Goal: Information Seeking & Learning: Learn about a topic

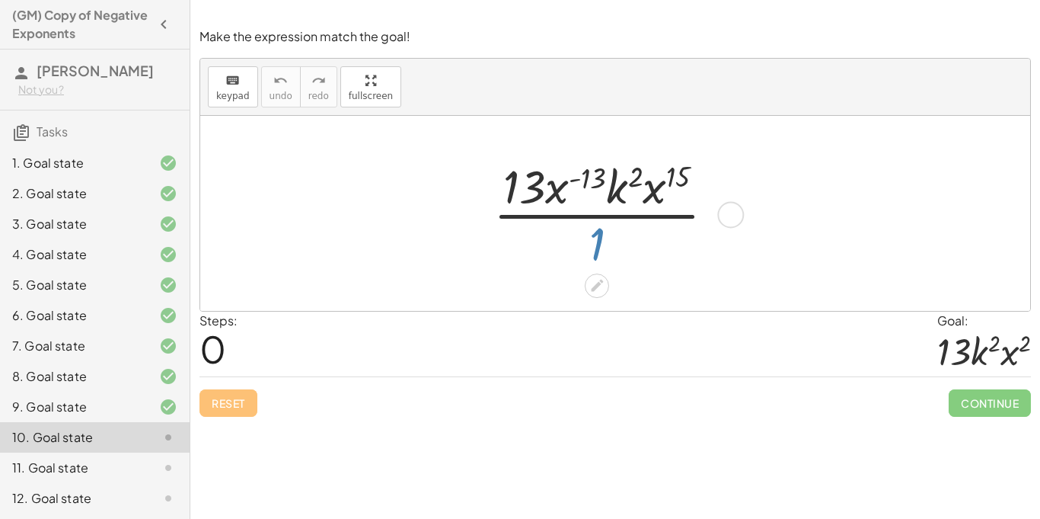
click at [594, 238] on div at bounding box center [610, 213] width 249 height 117
drag, startPoint x: 659, startPoint y: 196, endPoint x: 565, endPoint y: 196, distance: 93.7
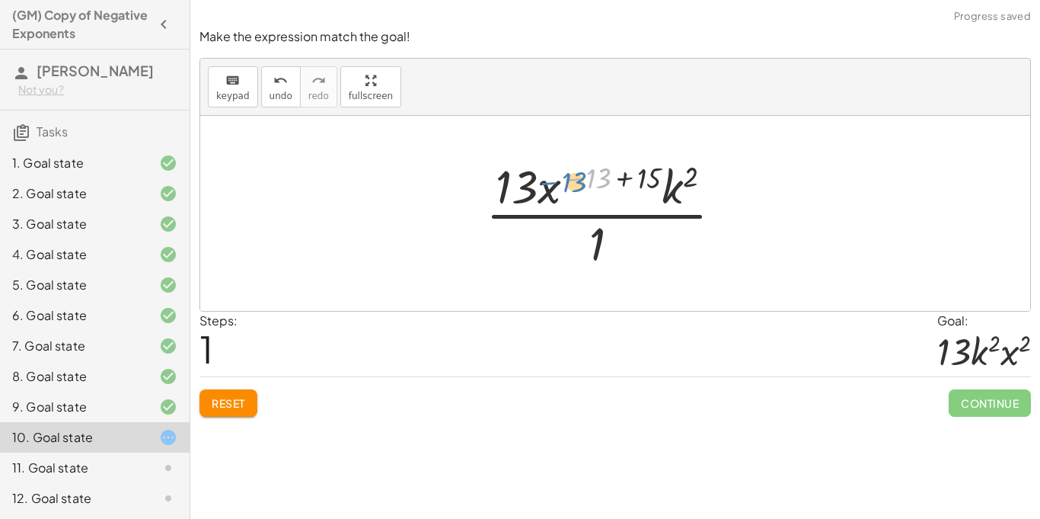
drag, startPoint x: 609, startPoint y: 179, endPoint x: 584, endPoint y: 183, distance: 25.4
click at [584, 183] on div at bounding box center [610, 213] width 264 height 117
drag, startPoint x: 646, startPoint y: 179, endPoint x: 603, endPoint y: 182, distance: 42.8
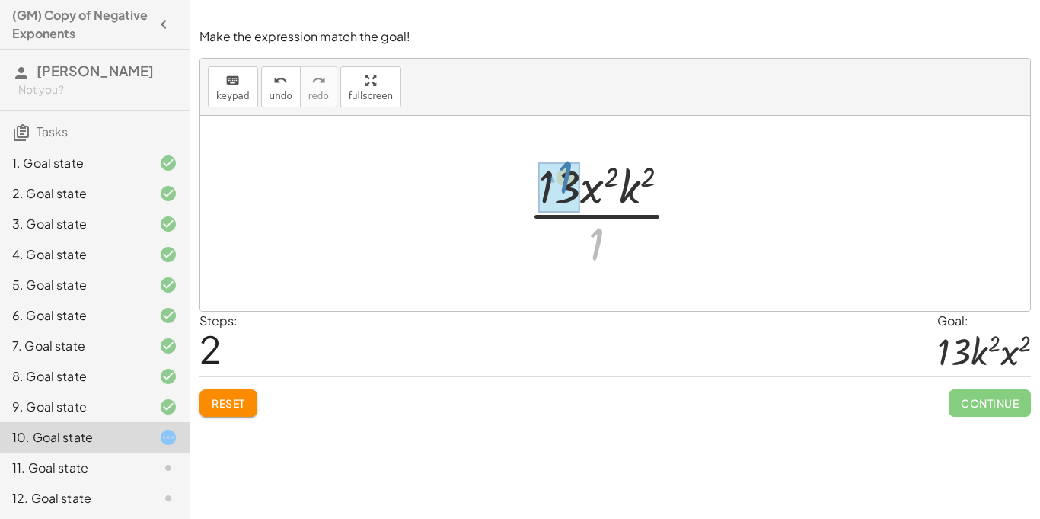
drag, startPoint x: 596, startPoint y: 256, endPoint x: 563, endPoint y: 189, distance: 74.6
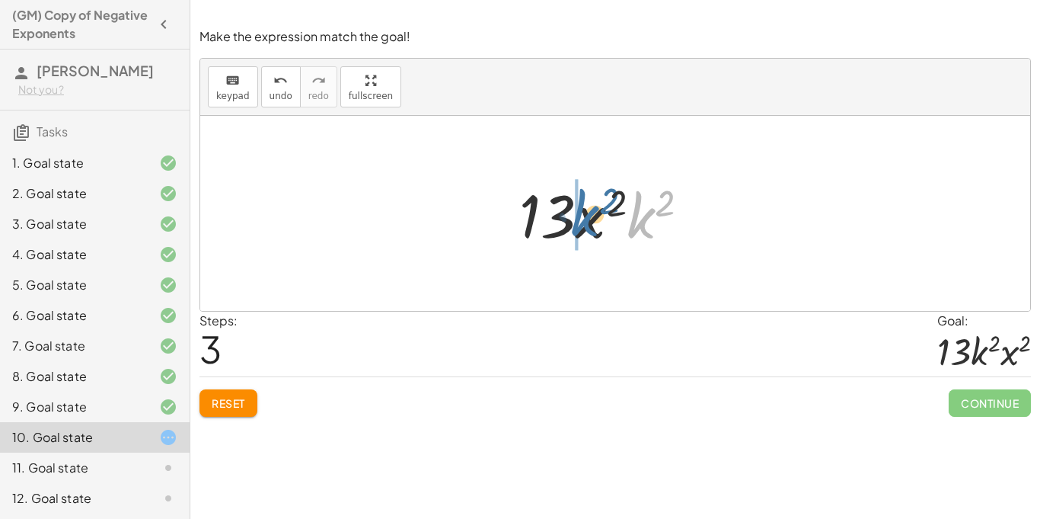
drag, startPoint x: 637, startPoint y: 216, endPoint x: 579, endPoint y: 213, distance: 58.7
click at [579, 213] on div at bounding box center [611, 213] width 198 height 78
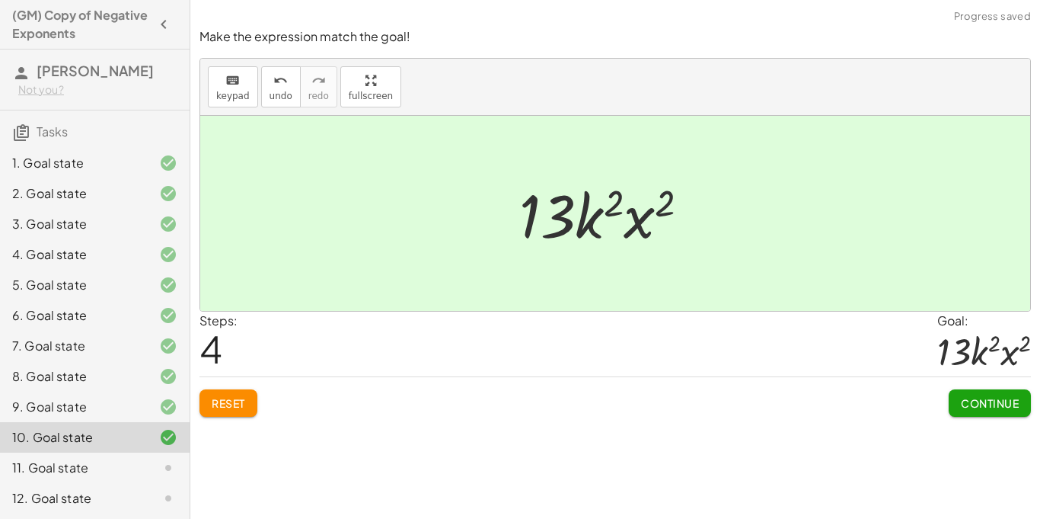
click at [1023, 395] on button "Continue" at bounding box center [990, 402] width 82 height 27
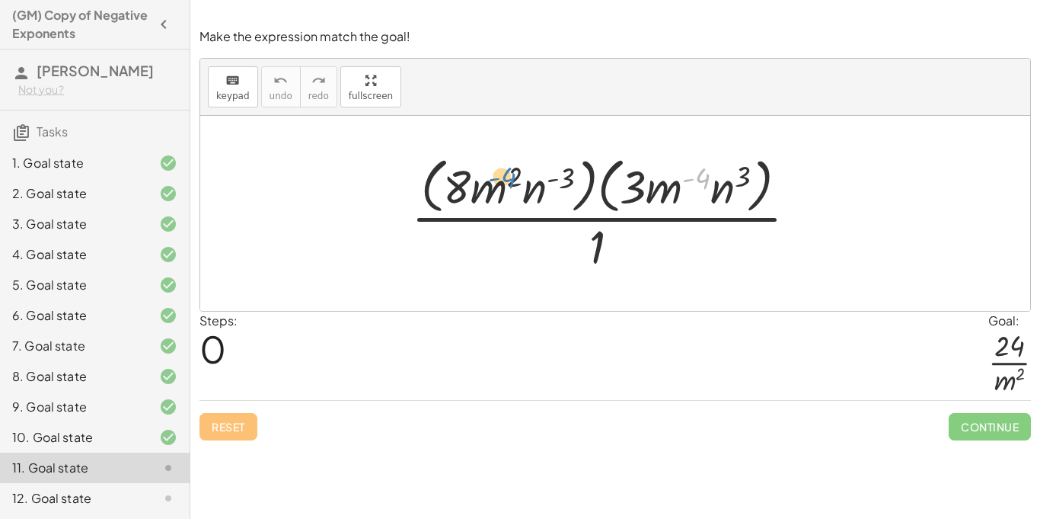
drag, startPoint x: 691, startPoint y: 180, endPoint x: 495, endPoint y: 181, distance: 196.5
click at [495, 181] on div at bounding box center [611, 213] width 414 height 124
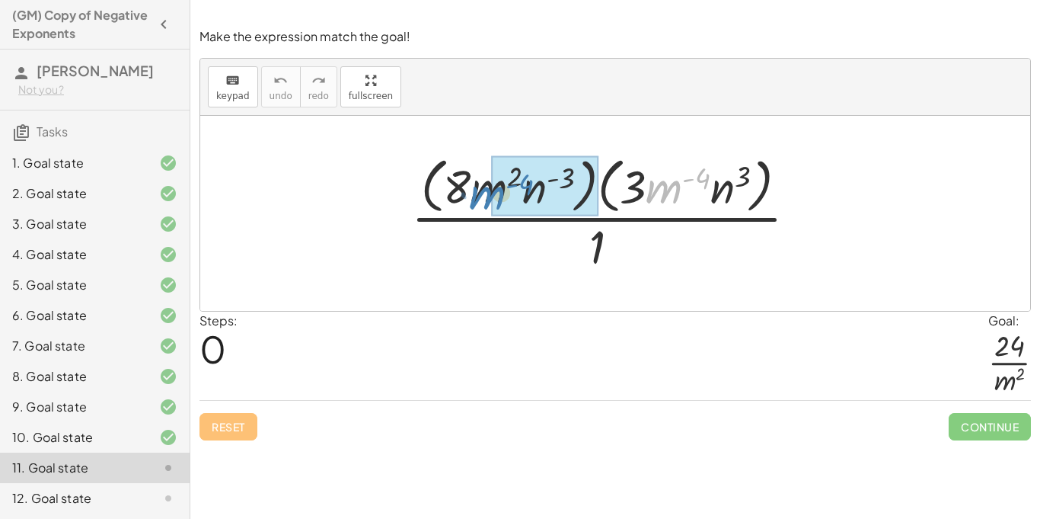
drag, startPoint x: 664, startPoint y: 196, endPoint x: 486, endPoint y: 201, distance: 178.3
click at [486, 201] on div at bounding box center [611, 213] width 414 height 124
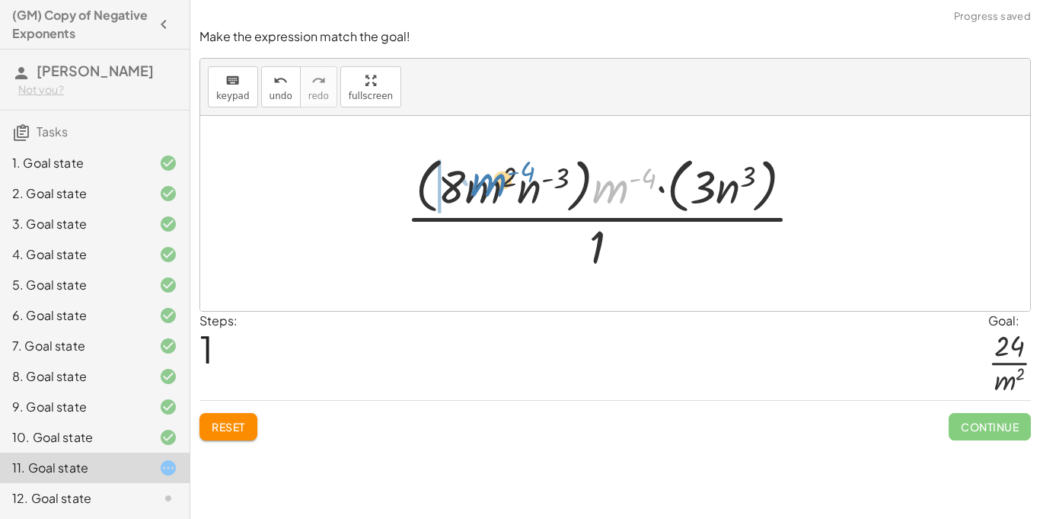
drag, startPoint x: 618, startPoint y: 191, endPoint x: 492, endPoint y: 188, distance: 126.5
click at [492, 188] on div at bounding box center [610, 213] width 425 height 124
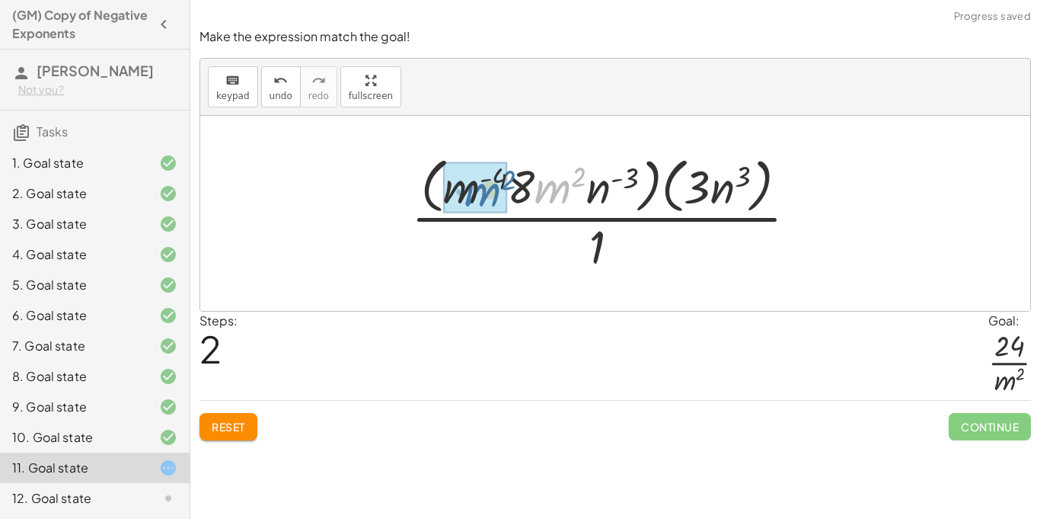
drag, startPoint x: 553, startPoint y: 189, endPoint x: 470, endPoint y: 193, distance: 83.1
drag, startPoint x: 553, startPoint y: 180, endPoint x: 512, endPoint y: 183, distance: 41.2
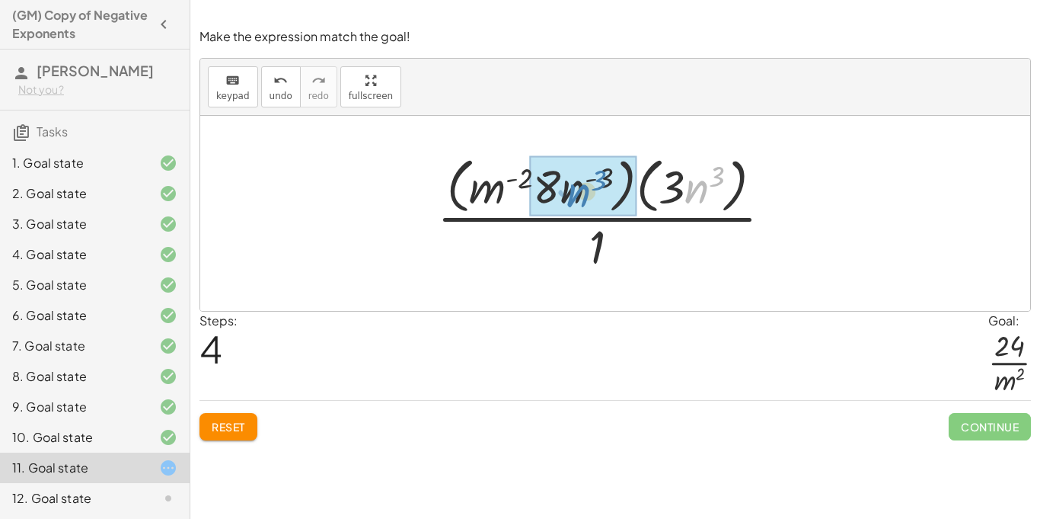
drag, startPoint x: 692, startPoint y: 196, endPoint x: 571, endPoint y: 201, distance: 121.2
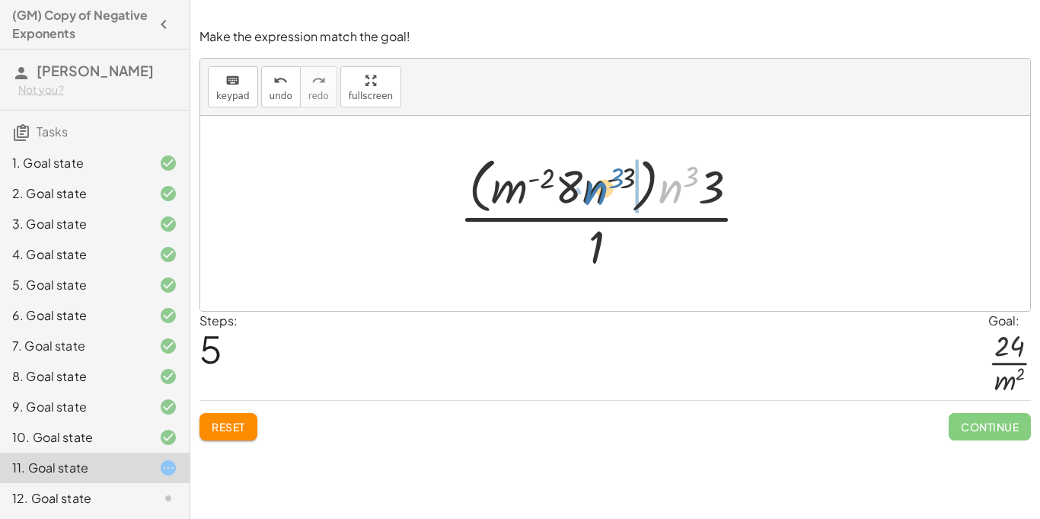
drag, startPoint x: 670, startPoint y: 194, endPoint x: 594, endPoint y: 199, distance: 76.3
click at [594, 199] on div at bounding box center [610, 213] width 317 height 124
drag, startPoint x: 624, startPoint y: 173, endPoint x: 691, endPoint y: 177, distance: 66.4
click at [691, 177] on div at bounding box center [610, 213] width 317 height 124
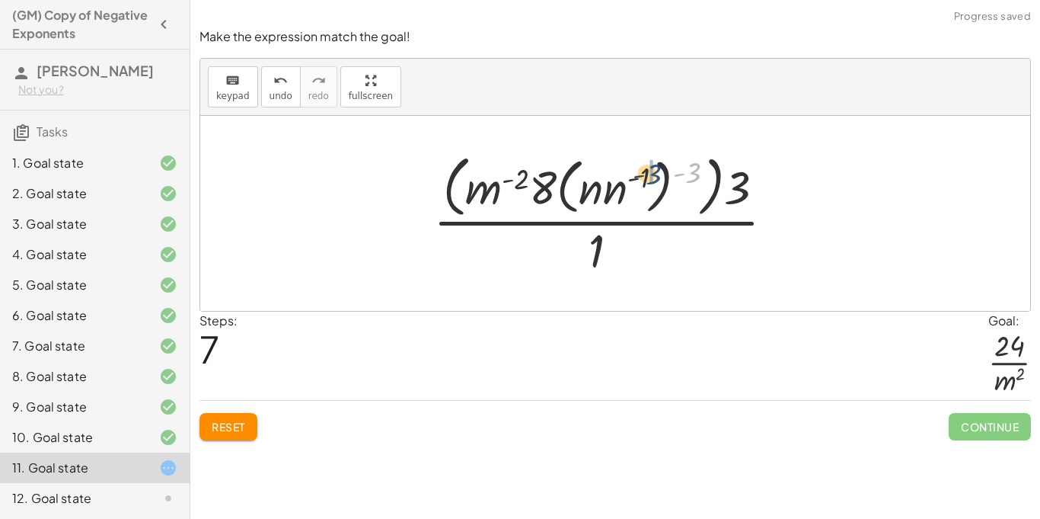
drag, startPoint x: 690, startPoint y: 174, endPoint x: 640, endPoint y: 177, distance: 49.6
click at [640, 177] on div at bounding box center [610, 213] width 369 height 131
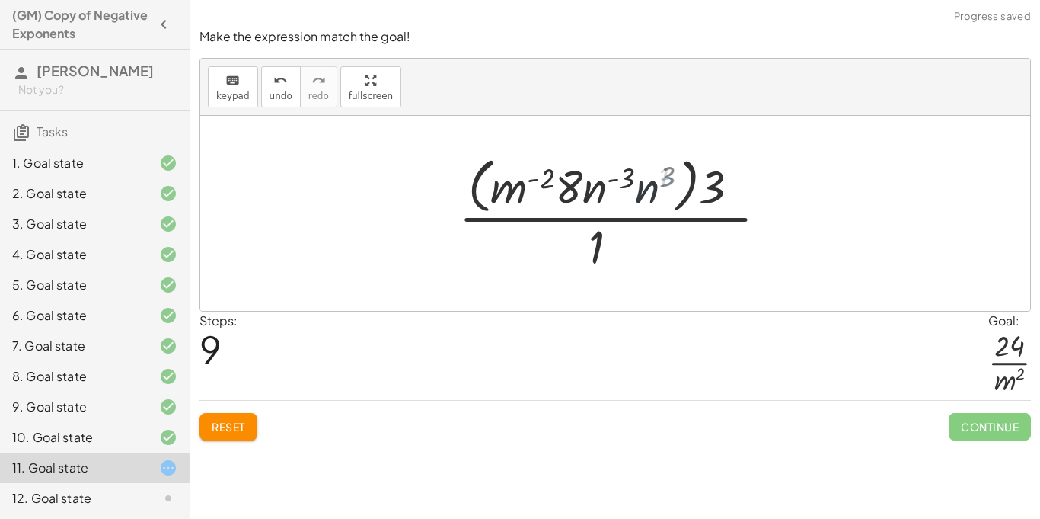
click at [656, 177] on div at bounding box center [610, 213] width 317 height 124
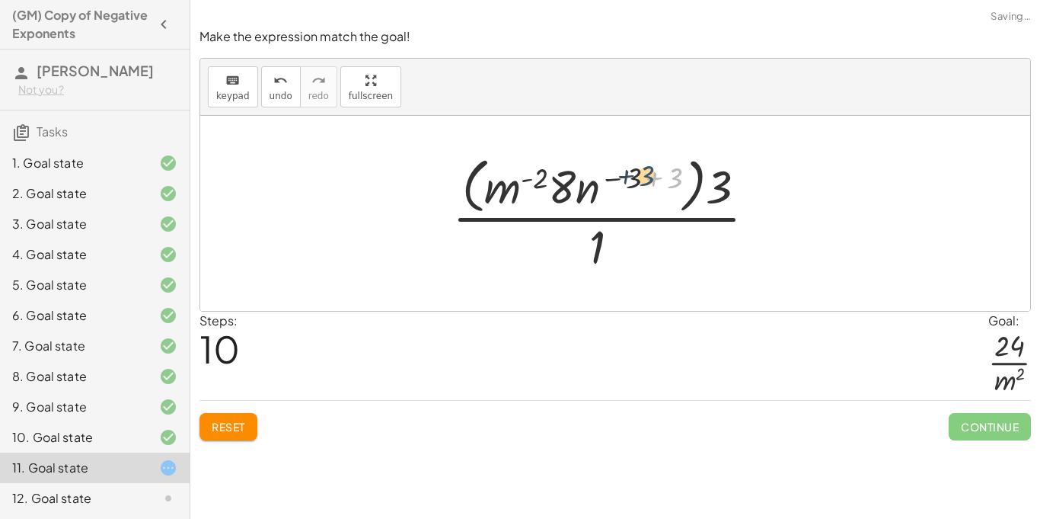
drag, startPoint x: 679, startPoint y: 184, endPoint x: 645, endPoint y: 183, distance: 33.5
click at [645, 183] on div at bounding box center [610, 213] width 331 height 124
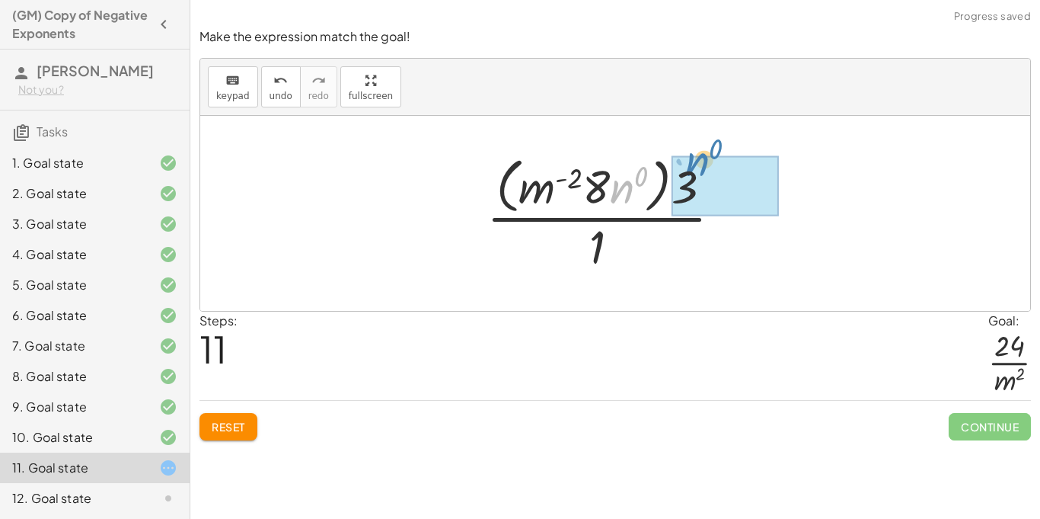
drag, startPoint x: 620, startPoint y: 196, endPoint x: 682, endPoint y: 177, distance: 65.5
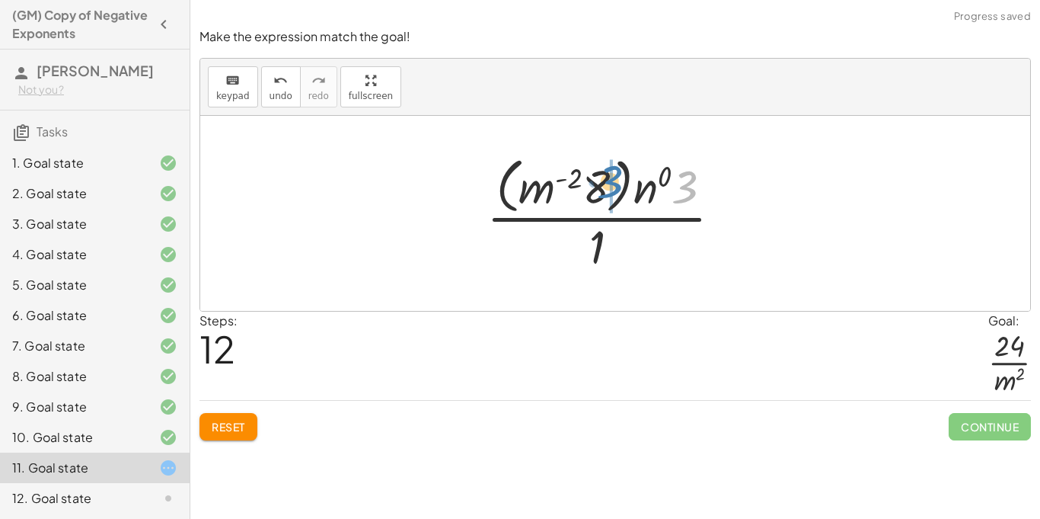
drag, startPoint x: 685, startPoint y: 187, endPoint x: 598, endPoint y: 187, distance: 86.8
click at [598, 187] on div at bounding box center [610, 213] width 263 height 124
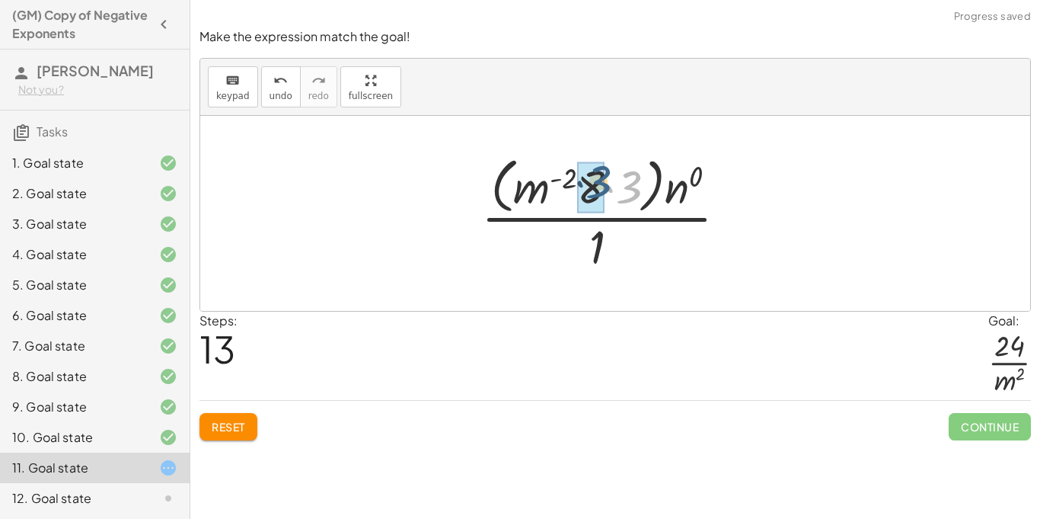
drag, startPoint x: 628, startPoint y: 187, endPoint x: 596, endPoint y: 183, distance: 31.6
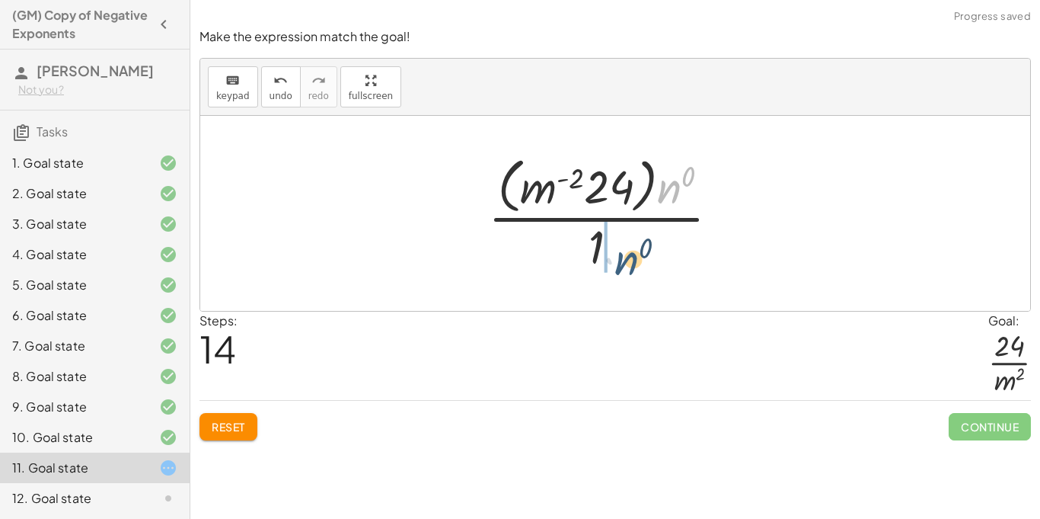
drag, startPoint x: 674, startPoint y: 185, endPoint x: 610, endPoint y: 262, distance: 100.0
click at [610, 262] on div at bounding box center [610, 213] width 259 height 124
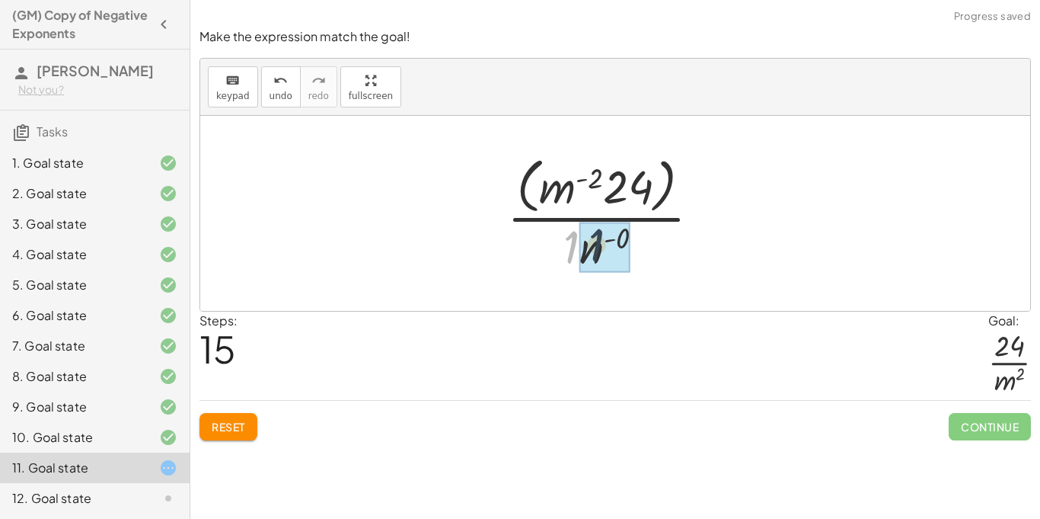
drag, startPoint x: 568, startPoint y: 246, endPoint x: 599, endPoint y: 244, distance: 30.5
drag, startPoint x: 618, startPoint y: 234, endPoint x: 593, endPoint y: 252, distance: 31.1
drag, startPoint x: 557, startPoint y: 193, endPoint x: 589, endPoint y: 251, distance: 66.8
click at [589, 251] on div at bounding box center [610, 213] width 221 height 124
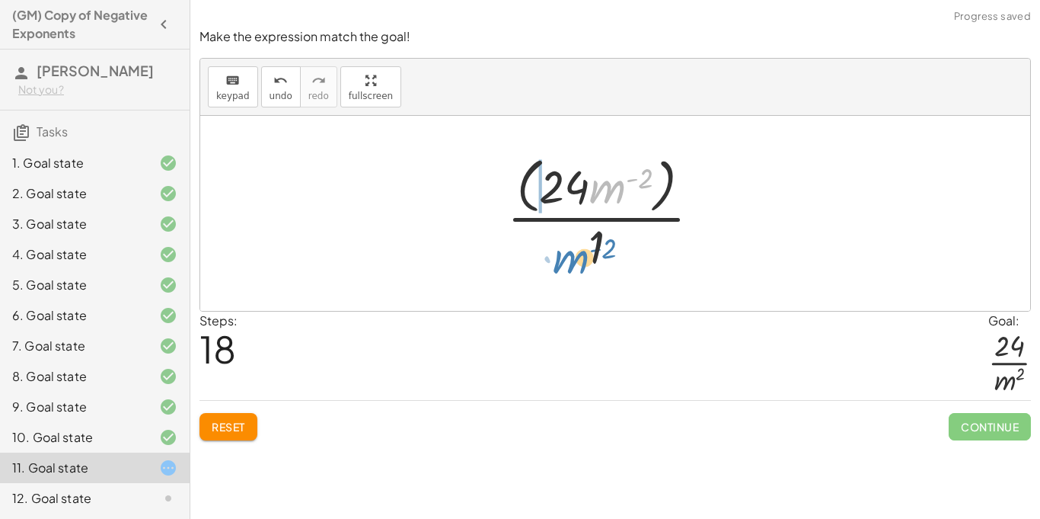
drag, startPoint x: 607, startPoint y: 190, endPoint x: 569, endPoint y: 260, distance: 79.7
click at [569, 260] on div at bounding box center [610, 213] width 221 height 124
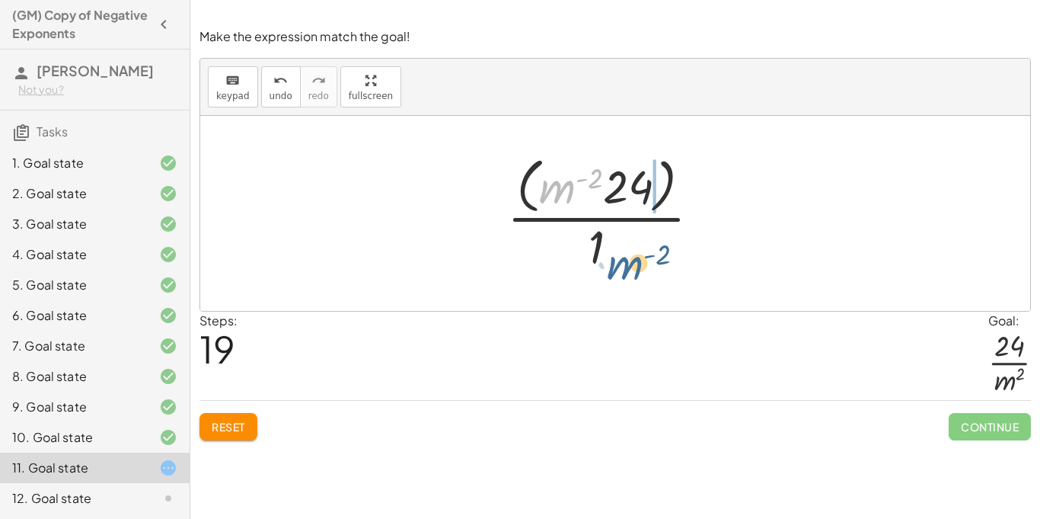
drag, startPoint x: 569, startPoint y: 185, endPoint x: 637, endPoint y: 262, distance: 102.5
click at [637, 262] on div at bounding box center [610, 213] width 221 height 124
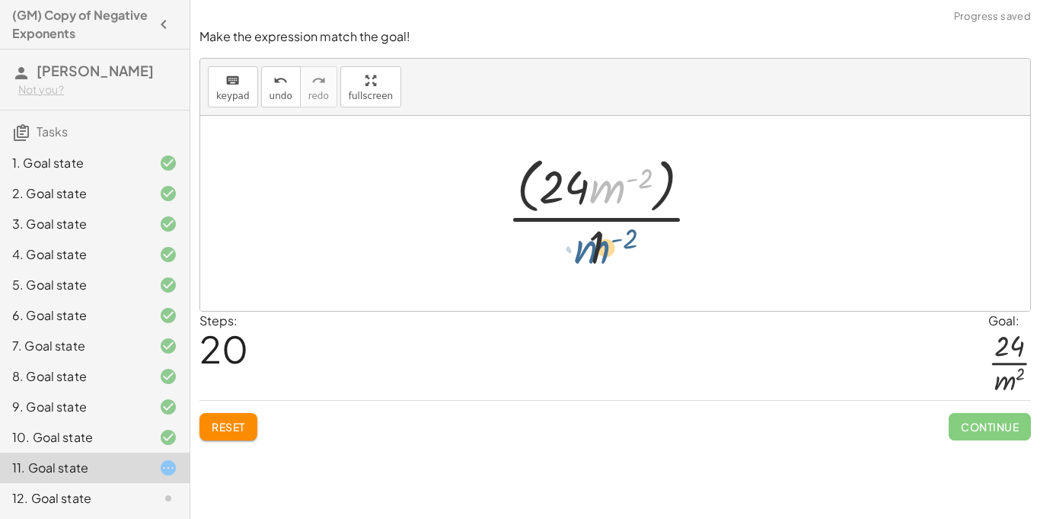
drag, startPoint x: 609, startPoint y: 193, endPoint x: 589, endPoint y: 258, distance: 68.4
click at [589, 258] on div at bounding box center [610, 213] width 221 height 124
drag, startPoint x: 648, startPoint y: 181, endPoint x: 596, endPoint y: 244, distance: 81.6
click at [596, 244] on div at bounding box center [610, 213] width 221 height 124
drag, startPoint x: 618, startPoint y: 189, endPoint x: 636, endPoint y: 273, distance: 86.5
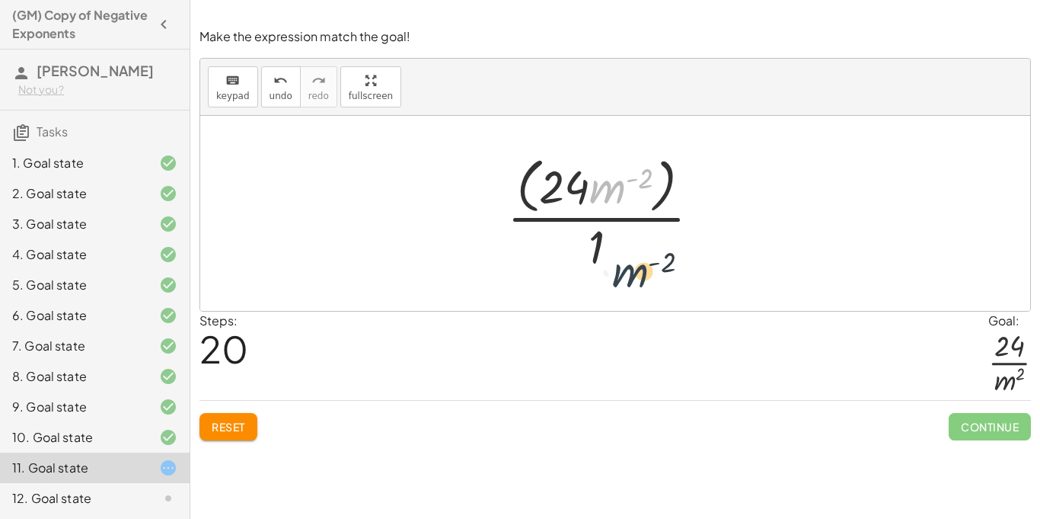
click at [636, 273] on div at bounding box center [610, 213] width 221 height 124
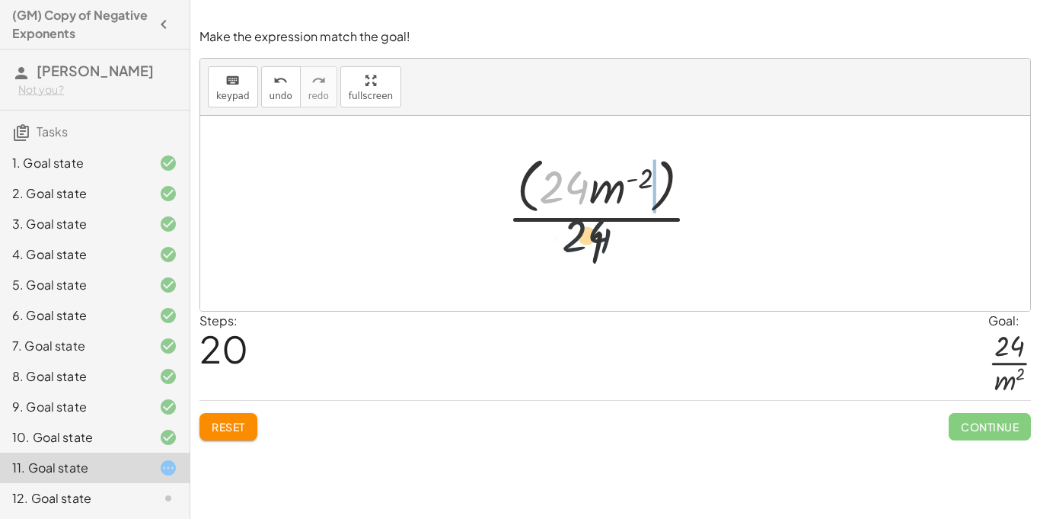
drag, startPoint x: 558, startPoint y: 187, endPoint x: 590, endPoint y: 259, distance: 78.4
click at [590, 259] on div at bounding box center [610, 213] width 221 height 124
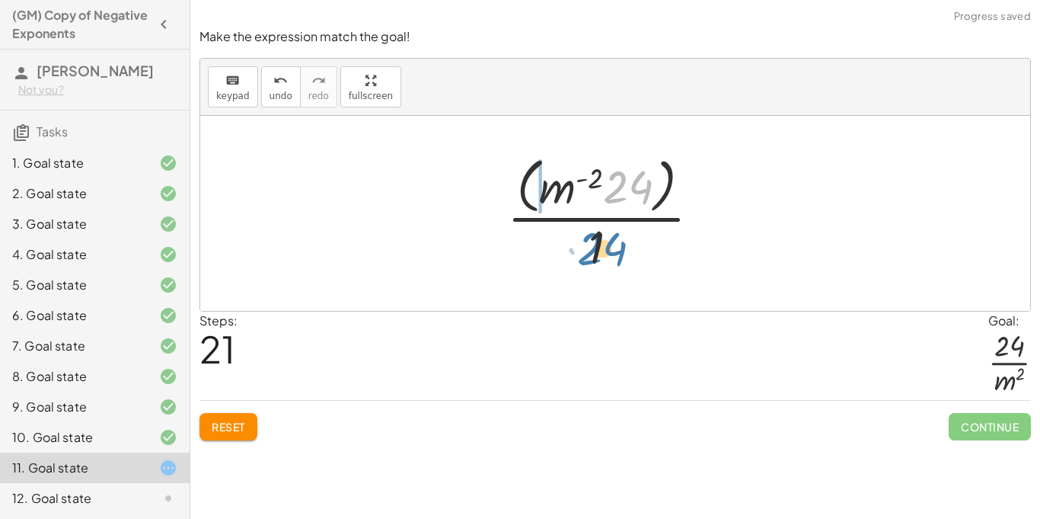
drag, startPoint x: 636, startPoint y: 185, endPoint x: 608, endPoint y: 249, distance: 69.9
click at [608, 249] on div at bounding box center [610, 213] width 221 height 124
drag, startPoint x: 619, startPoint y: 184, endPoint x: 608, endPoint y: 235, distance: 52.3
click at [608, 235] on div at bounding box center [610, 213] width 221 height 124
drag, startPoint x: 631, startPoint y: 188, endPoint x: 625, endPoint y: 226, distance: 38.6
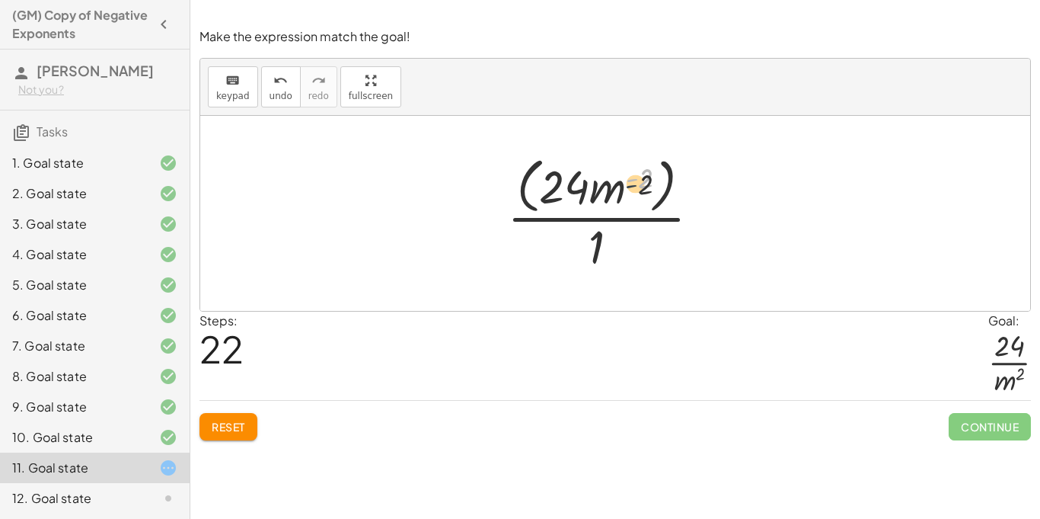
click at [625, 226] on div at bounding box center [610, 213] width 221 height 124
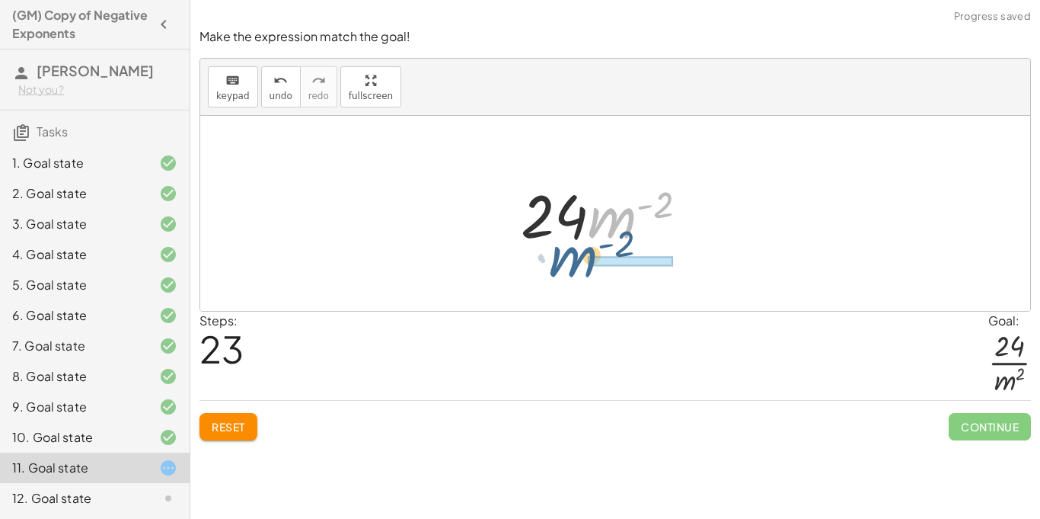
drag, startPoint x: 623, startPoint y: 218, endPoint x: 579, endPoint y: 260, distance: 61.4
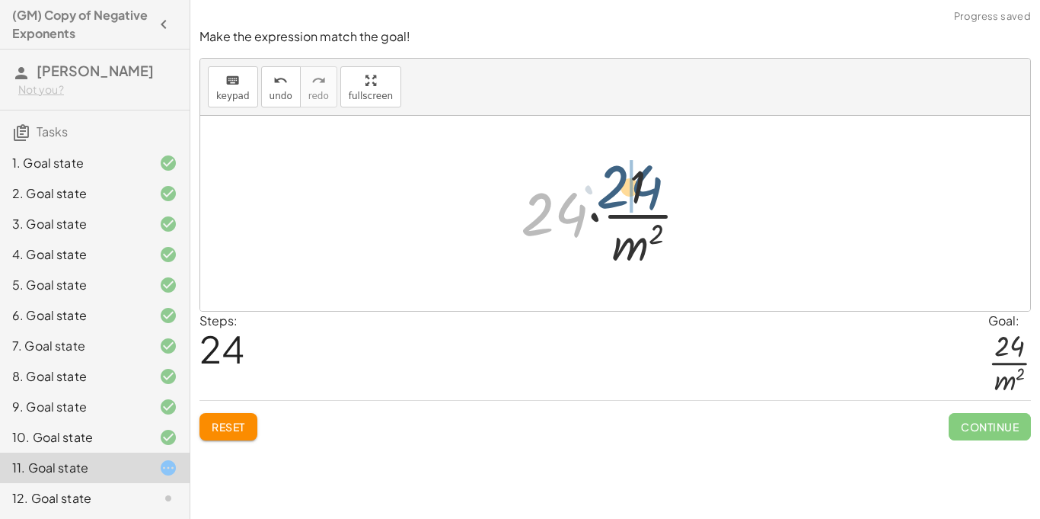
drag, startPoint x: 559, startPoint y: 217, endPoint x: 634, endPoint y: 190, distance: 80.0
click at [634, 190] on div at bounding box center [610, 213] width 195 height 117
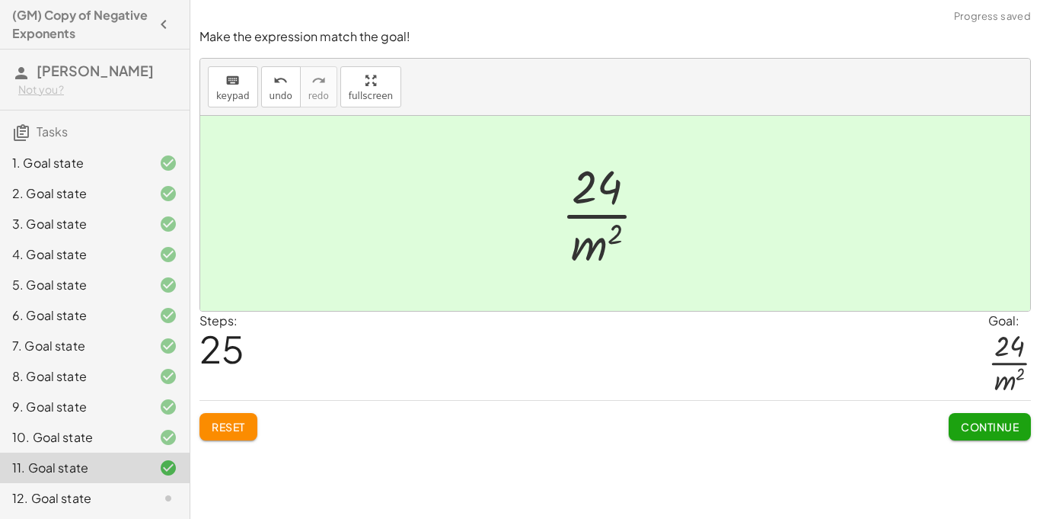
click at [966, 421] on span "Continue" at bounding box center [990, 427] width 58 height 14
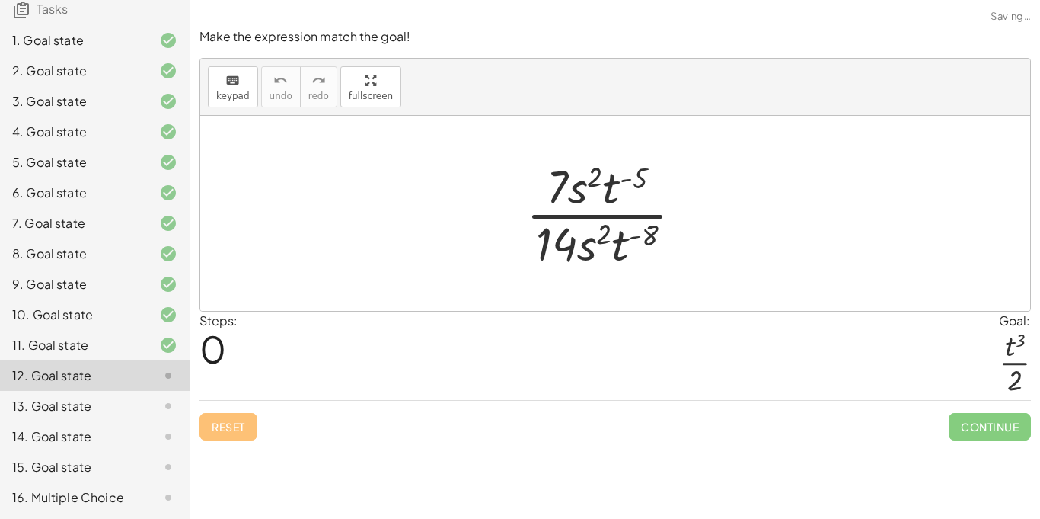
scroll to position [142, 0]
drag, startPoint x: 640, startPoint y: 177, endPoint x: 613, endPoint y: 193, distance: 30.7
click at [613, 193] on div at bounding box center [611, 213] width 184 height 117
drag, startPoint x: 624, startPoint y: 247, endPoint x: 613, endPoint y: 200, distance: 47.7
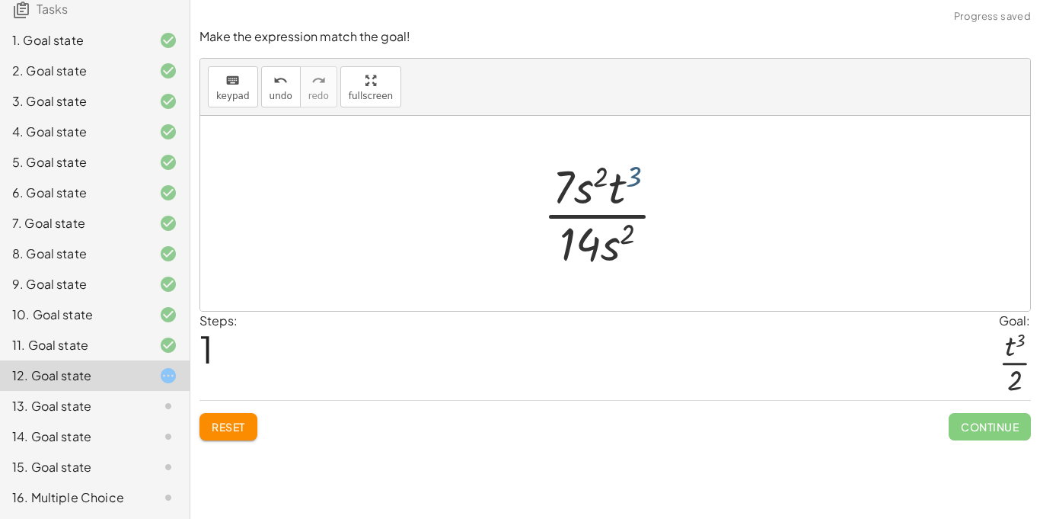
drag, startPoint x: 634, startPoint y: 175, endPoint x: 624, endPoint y: 179, distance: 10.6
click at [624, 179] on div at bounding box center [610, 213] width 151 height 117
drag, startPoint x: 617, startPoint y: 252, endPoint x: 583, endPoint y: 210, distance: 54.1
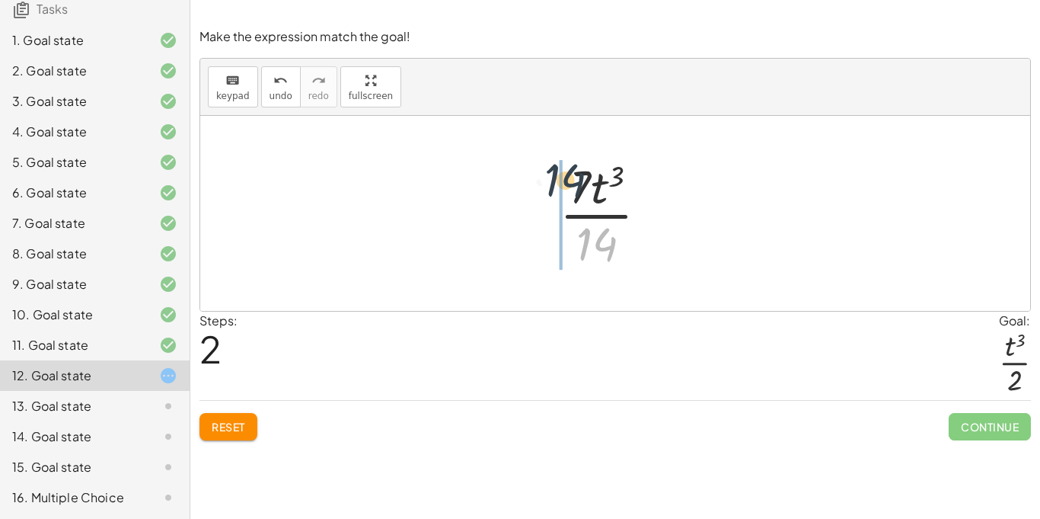
drag, startPoint x: 596, startPoint y: 237, endPoint x: 564, endPoint y: 171, distance: 73.9
click at [564, 171] on div at bounding box center [610, 213] width 116 height 117
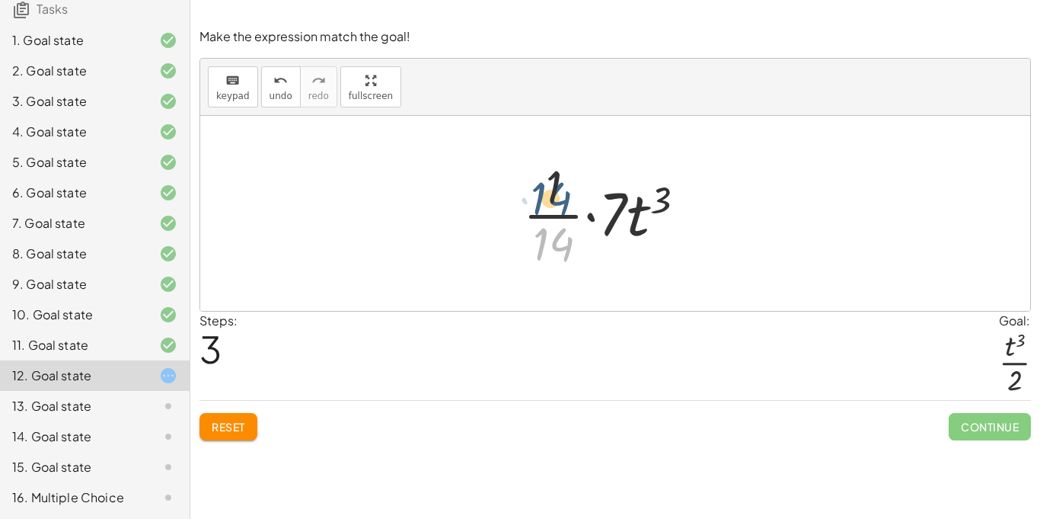
drag, startPoint x: 560, startPoint y: 235, endPoint x: 557, endPoint y: 190, distance: 45.8
click at [557, 190] on div at bounding box center [611, 213] width 190 height 117
drag, startPoint x: 618, startPoint y: 209, endPoint x: 565, endPoint y: 187, distance: 58.0
click at [565, 187] on div at bounding box center [611, 213] width 190 height 117
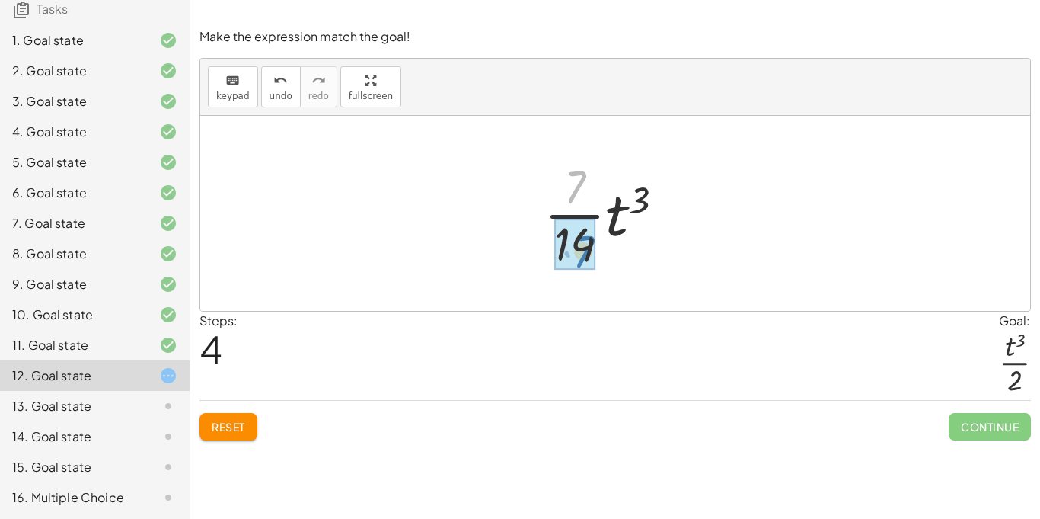
drag, startPoint x: 573, startPoint y: 186, endPoint x: 580, endPoint y: 253, distance: 67.4
drag, startPoint x: 573, startPoint y: 199, endPoint x: 576, endPoint y: 251, distance: 52.6
drag, startPoint x: 573, startPoint y: 251, endPoint x: 570, endPoint y: 196, distance: 55.0
click at [570, 196] on div at bounding box center [610, 213] width 131 height 117
drag, startPoint x: 573, startPoint y: 178, endPoint x: 576, endPoint y: 245, distance: 67.1
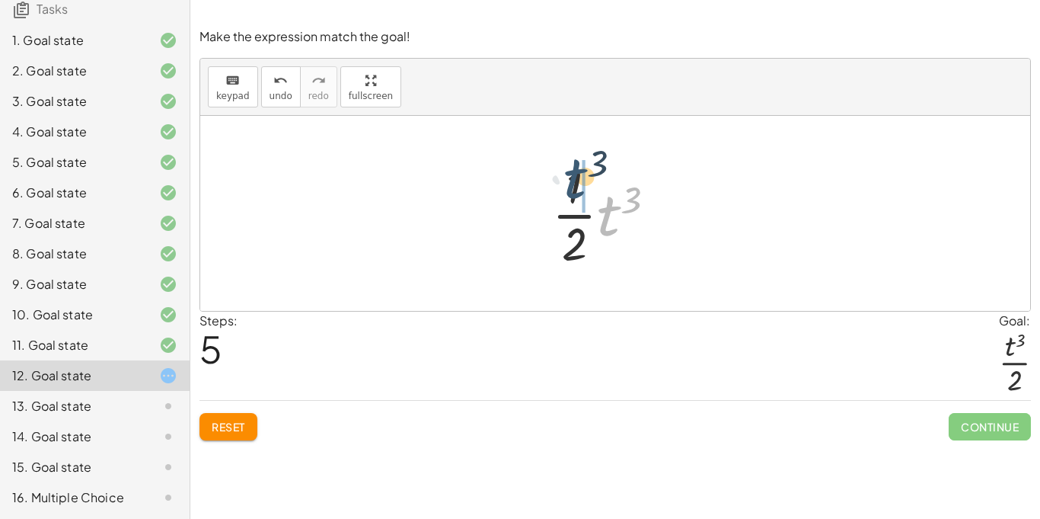
drag, startPoint x: 606, startPoint y: 234, endPoint x: 570, endPoint y: 195, distance: 52.8
click at [570, 195] on div at bounding box center [610, 213] width 131 height 117
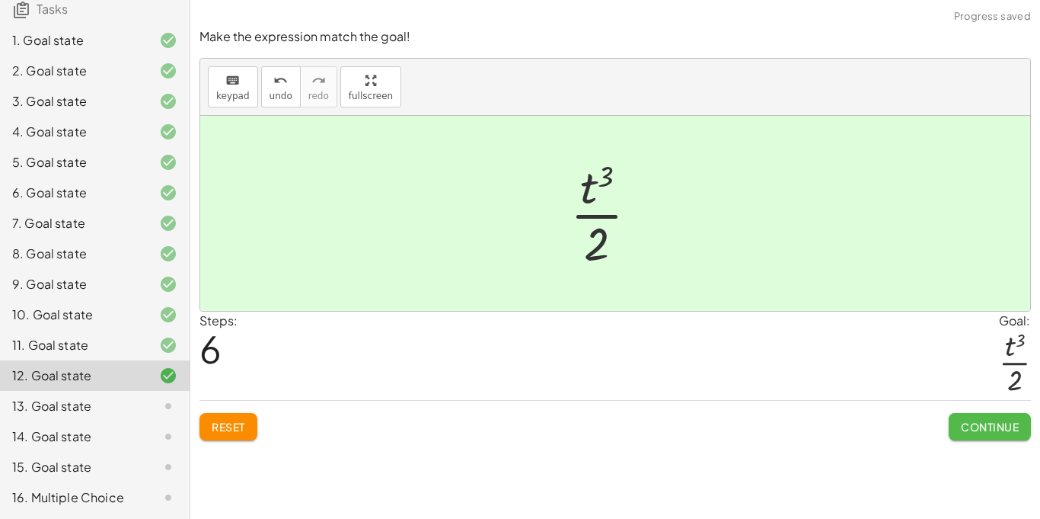
click at [1000, 433] on span "Continue" at bounding box center [990, 427] width 58 height 14
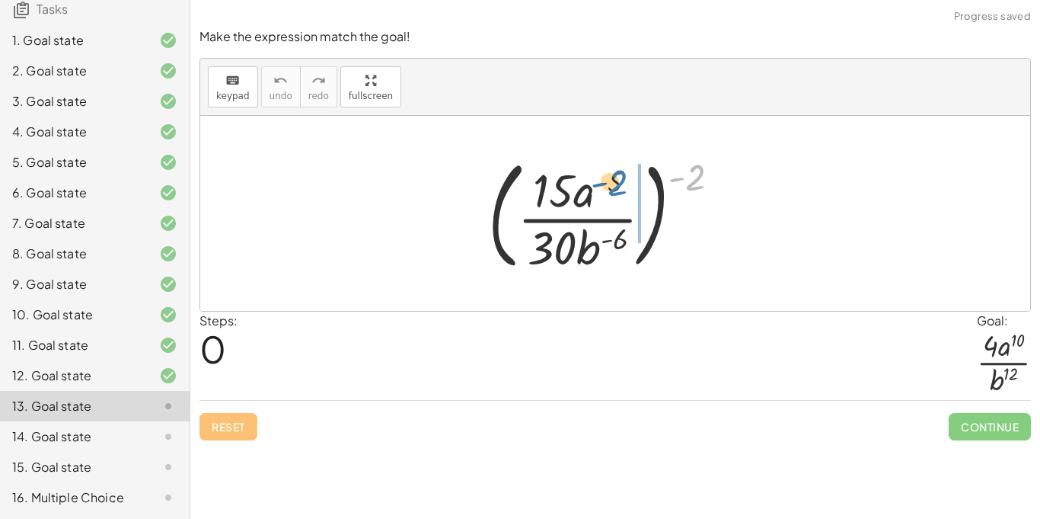
drag, startPoint x: 687, startPoint y: 187, endPoint x: 607, endPoint y: 196, distance: 80.4
click at [607, 196] on div at bounding box center [611, 213] width 260 height 126
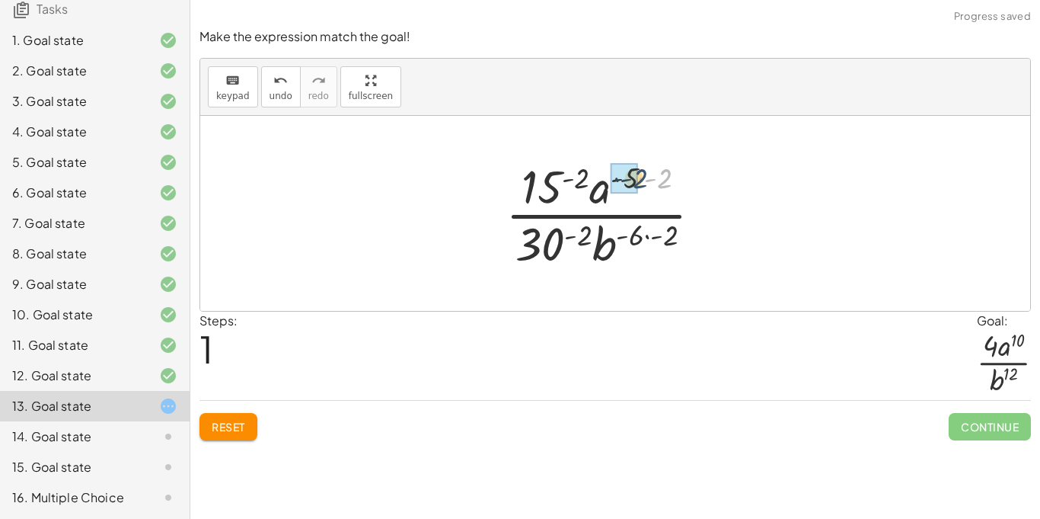
drag, startPoint x: 667, startPoint y: 180, endPoint x: 641, endPoint y: 180, distance: 25.9
click at [641, 180] on div at bounding box center [610, 213] width 224 height 117
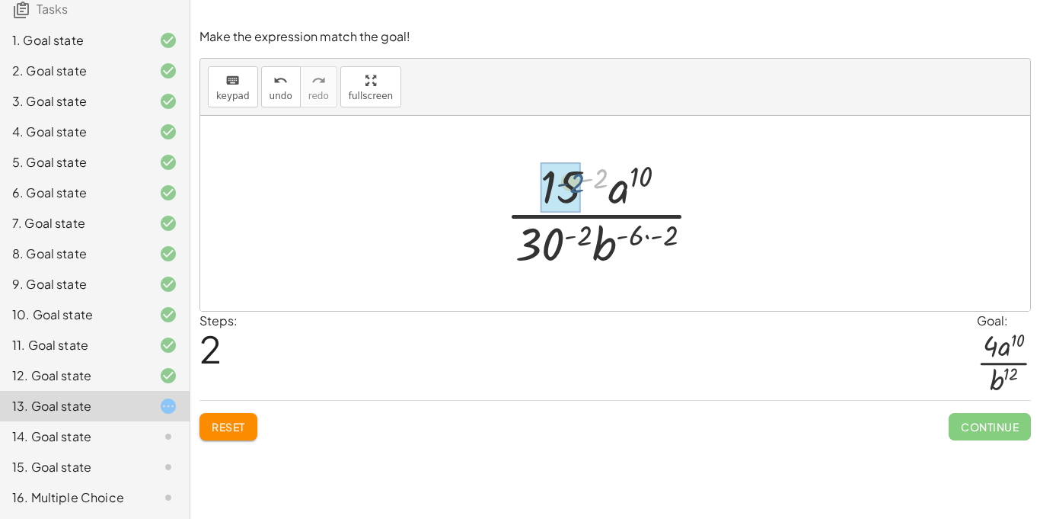
drag, startPoint x: 596, startPoint y: 180, endPoint x: 569, endPoint y: 186, distance: 28.1
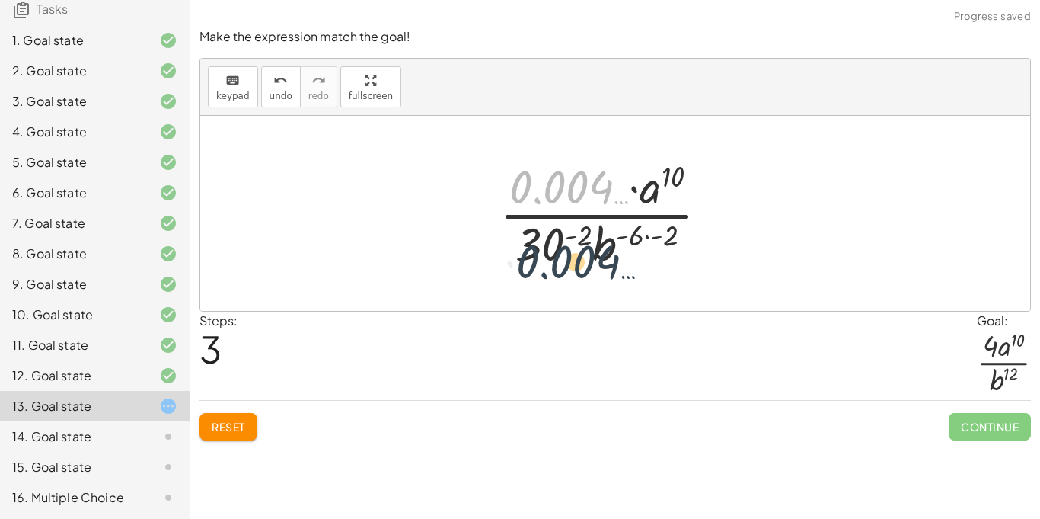
drag, startPoint x: 576, startPoint y: 189, endPoint x: 583, endPoint y: 325, distance: 136.5
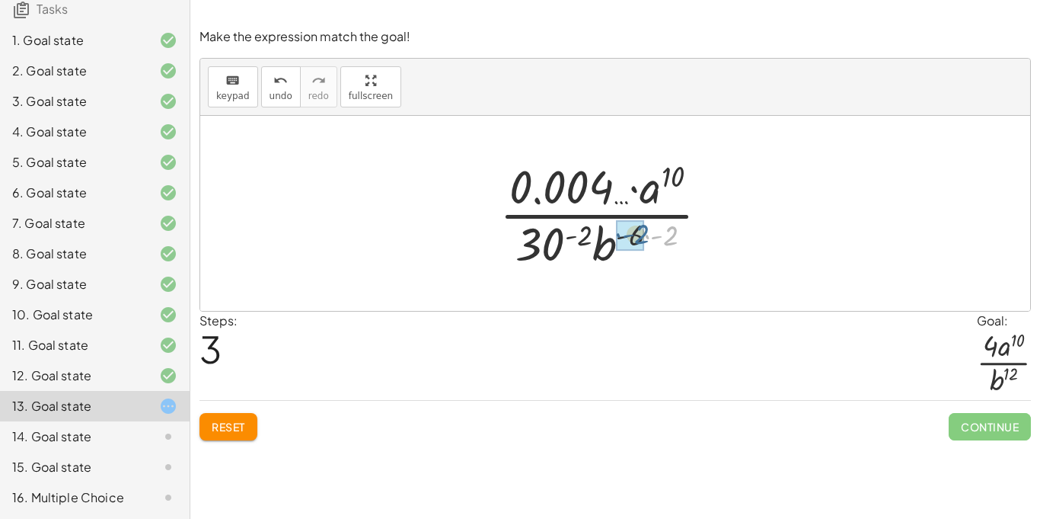
drag, startPoint x: 671, startPoint y: 238, endPoint x: 639, endPoint y: 238, distance: 32.0
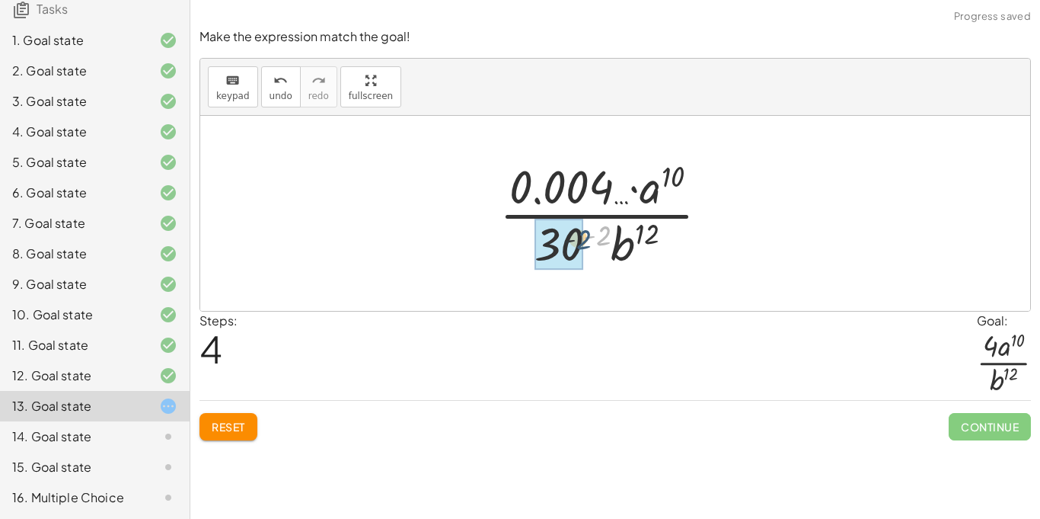
drag, startPoint x: 604, startPoint y: 240, endPoint x: 580, endPoint y: 245, distance: 24.9
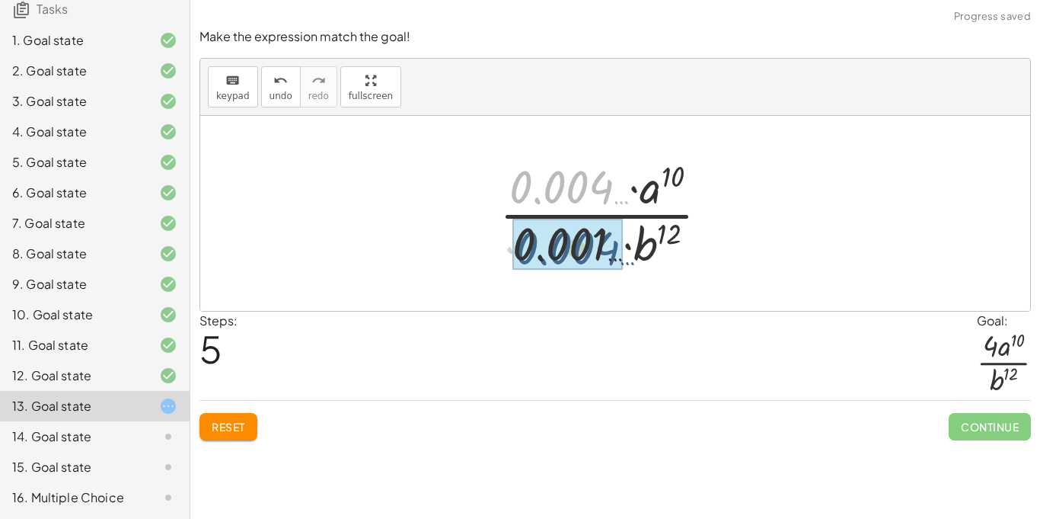
drag, startPoint x: 561, startPoint y: 184, endPoint x: 567, endPoint y: 249, distance: 65.0
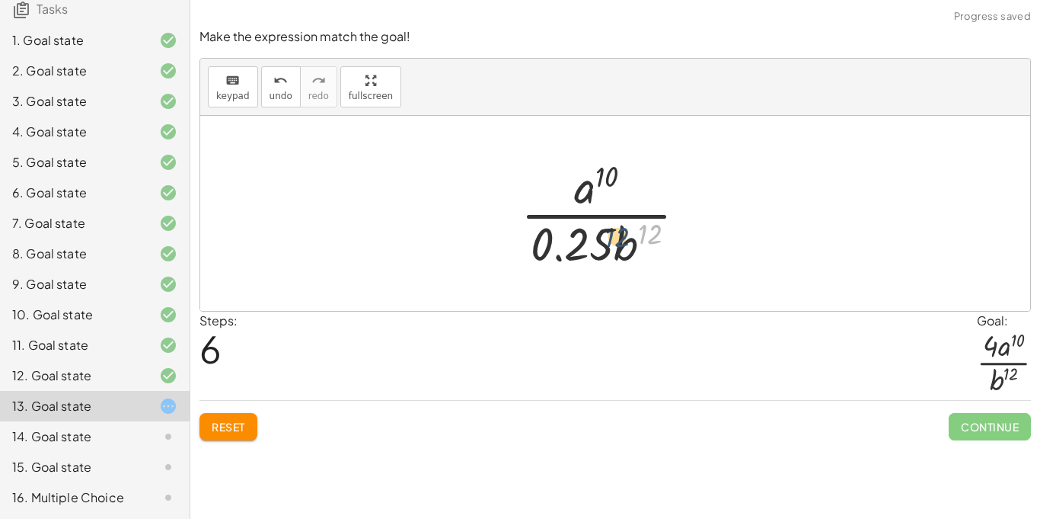
drag, startPoint x: 660, startPoint y: 236, endPoint x: 594, endPoint y: 248, distance: 67.4
click at [594, 248] on div at bounding box center [609, 213] width 193 height 117
drag, startPoint x: 598, startPoint y: 183, endPoint x: 584, endPoint y: 269, distance: 87.1
click at [584, 269] on div at bounding box center [609, 213] width 193 height 117
click at [243, 423] on span "Reset" at bounding box center [229, 427] width 34 height 14
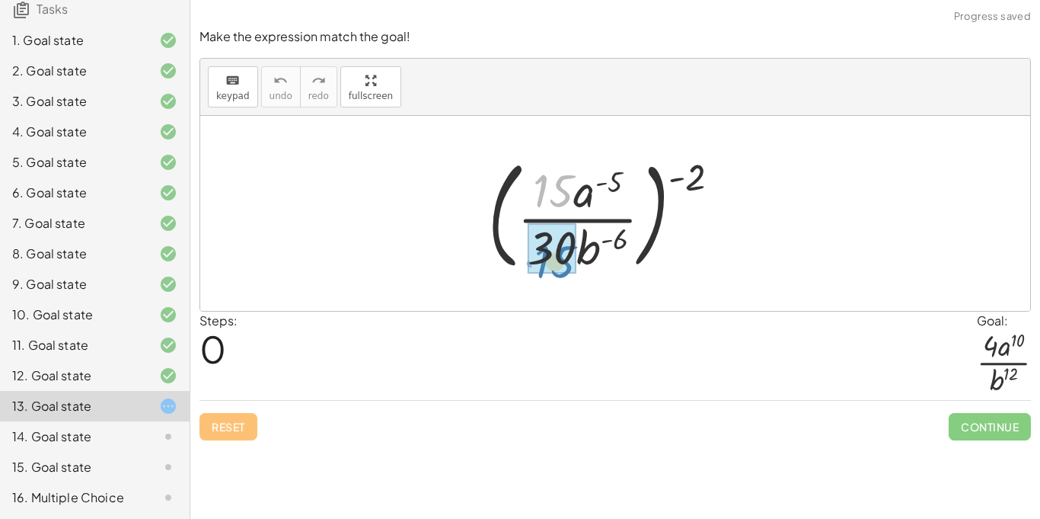
drag, startPoint x: 556, startPoint y: 181, endPoint x: 556, endPoint y: 247, distance: 65.5
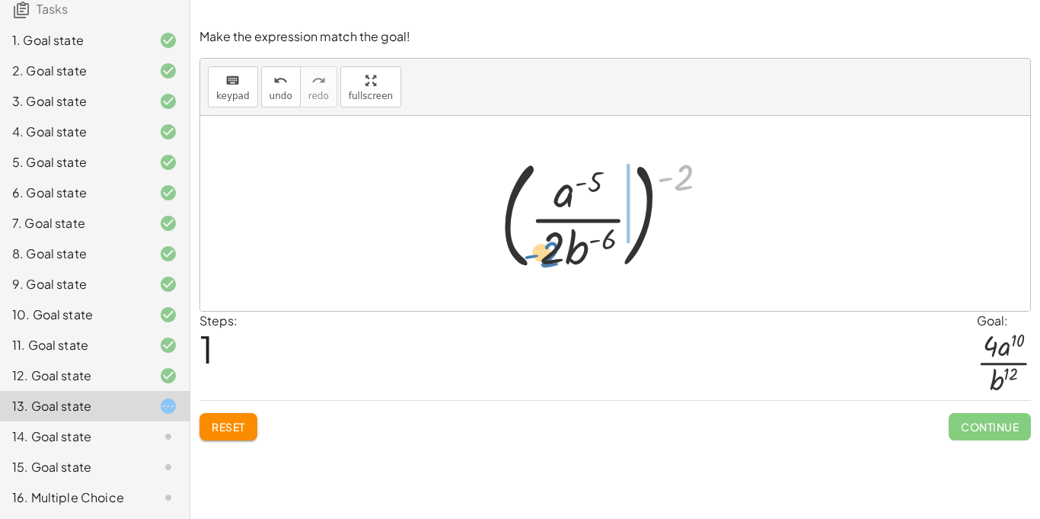
drag, startPoint x: 683, startPoint y: 184, endPoint x: 551, endPoint y: 257, distance: 150.7
click at [551, 257] on div at bounding box center [611, 213] width 236 height 126
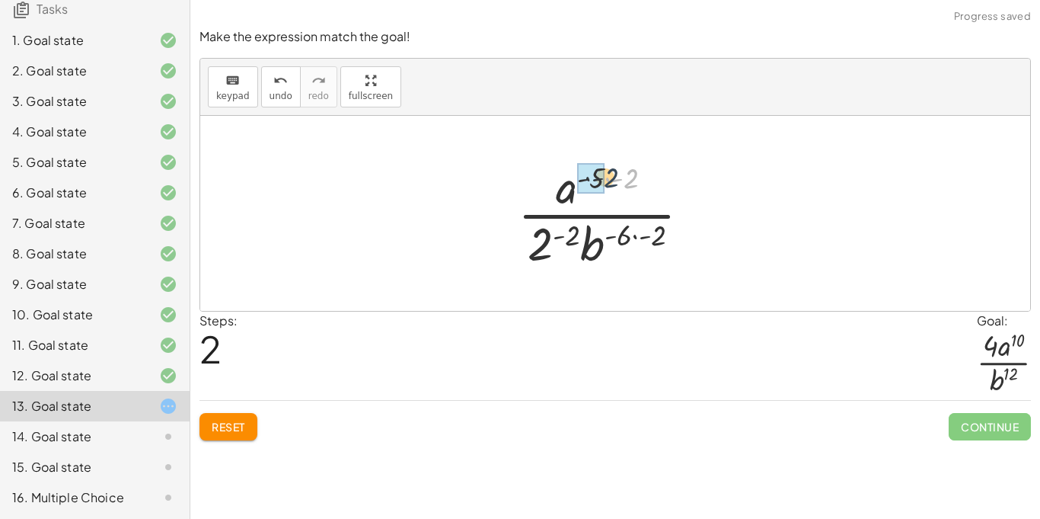
drag, startPoint x: 630, startPoint y: 180, endPoint x: 602, endPoint y: 179, distance: 27.4
drag, startPoint x: 574, startPoint y: 239, endPoint x: 550, endPoint y: 241, distance: 24.5
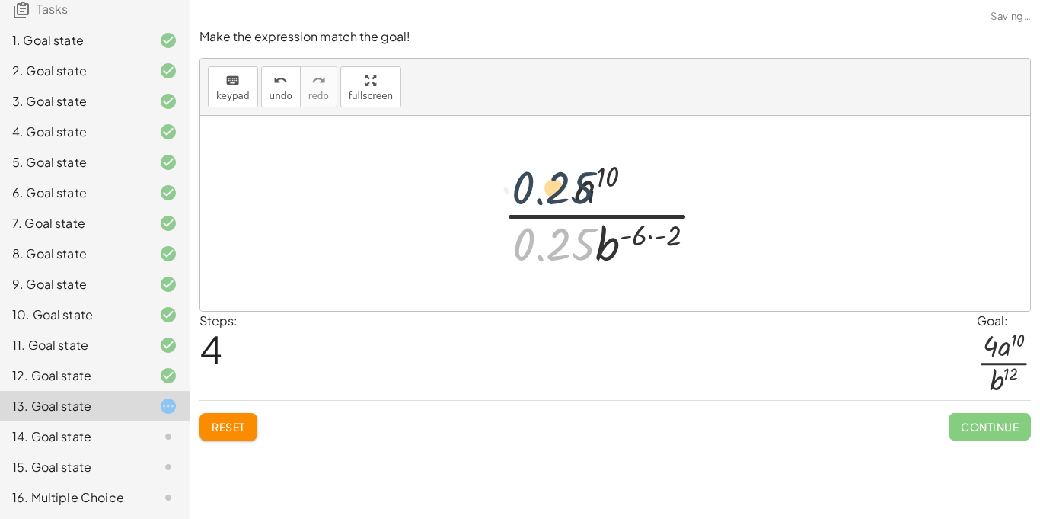
drag, startPoint x: 561, startPoint y: 248, endPoint x: 559, endPoint y: 187, distance: 60.2
click at [559, 187] on div at bounding box center [610, 213] width 231 height 117
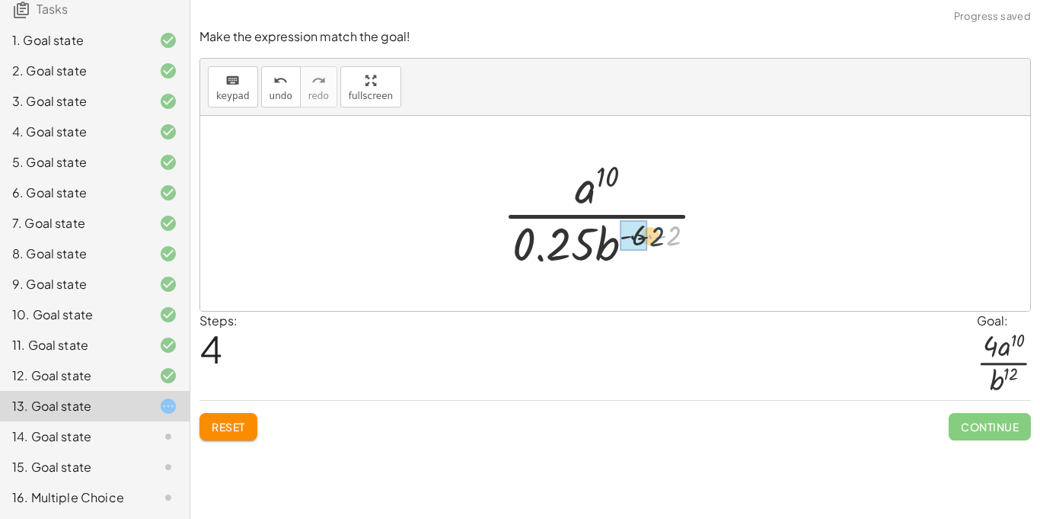
drag, startPoint x: 673, startPoint y: 235, endPoint x: 647, endPoint y: 236, distance: 25.9
click at [647, 236] on div at bounding box center [610, 213] width 231 height 117
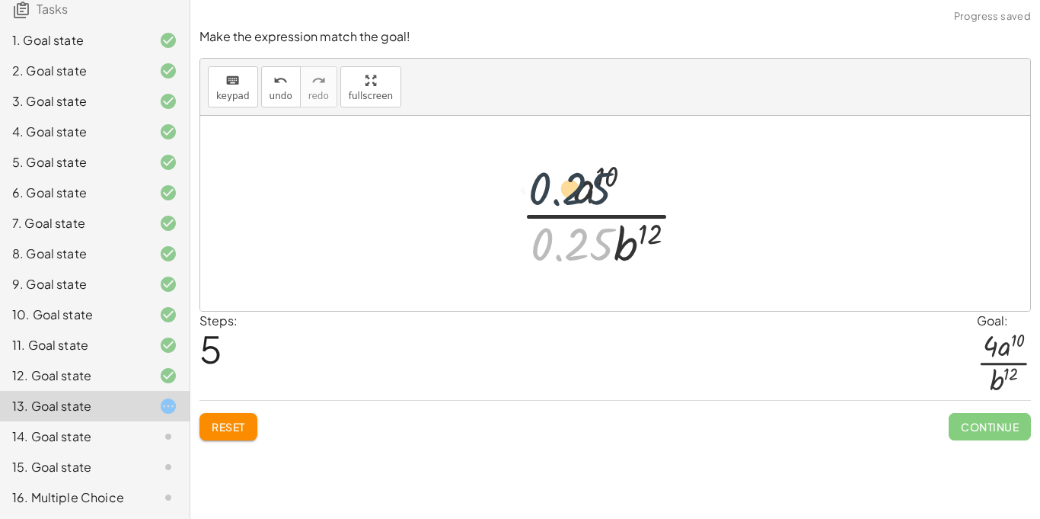
drag, startPoint x: 556, startPoint y: 257, endPoint x: 553, endPoint y: 191, distance: 65.6
click at [553, 191] on div at bounding box center [609, 213] width 193 height 117
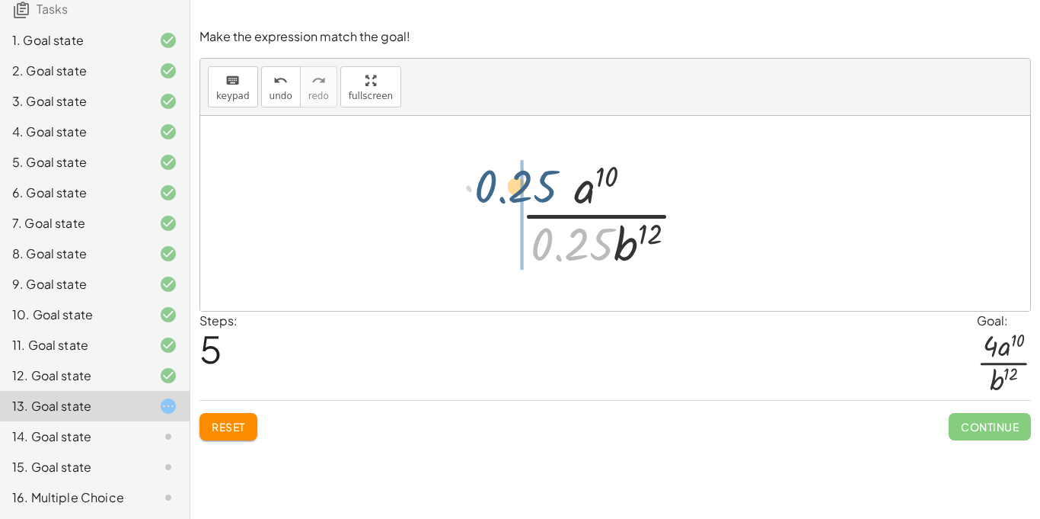
drag, startPoint x: 590, startPoint y: 237, endPoint x: 534, endPoint y: 176, distance: 83.0
click at [534, 176] on div at bounding box center [609, 213] width 193 height 117
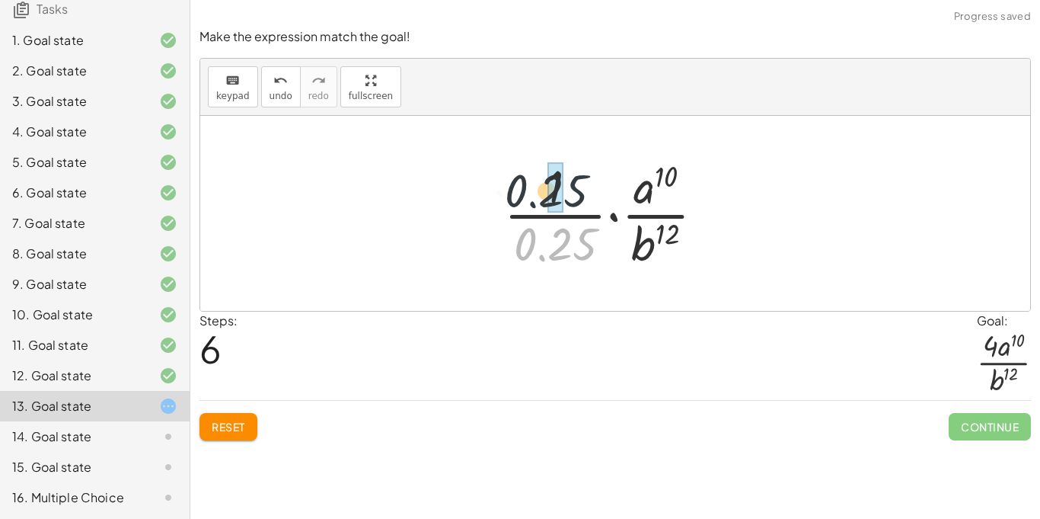
drag, startPoint x: 556, startPoint y: 241, endPoint x: 547, endPoint y: 187, distance: 55.6
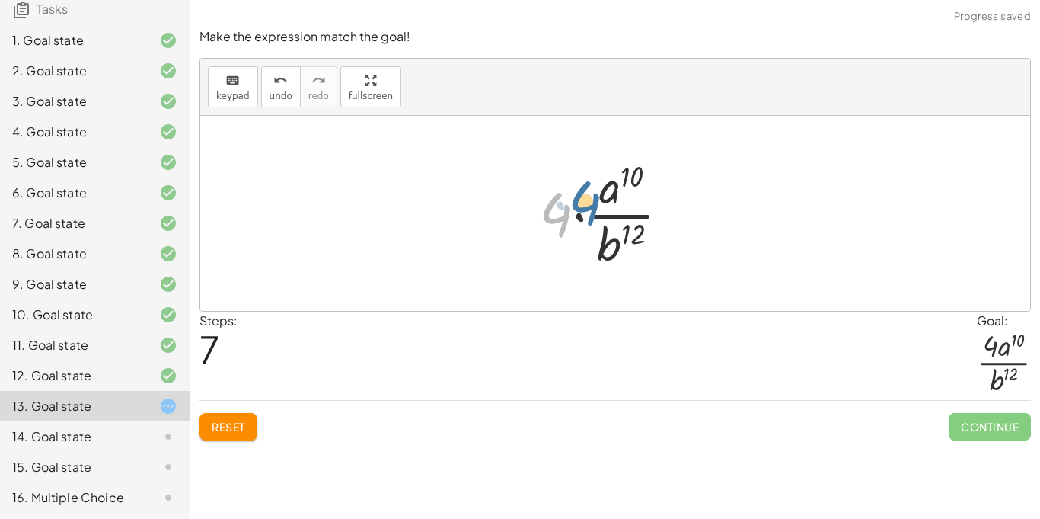
drag, startPoint x: 560, startPoint y: 218, endPoint x: 596, endPoint y: 203, distance: 38.9
click at [596, 203] on div at bounding box center [611, 213] width 158 height 117
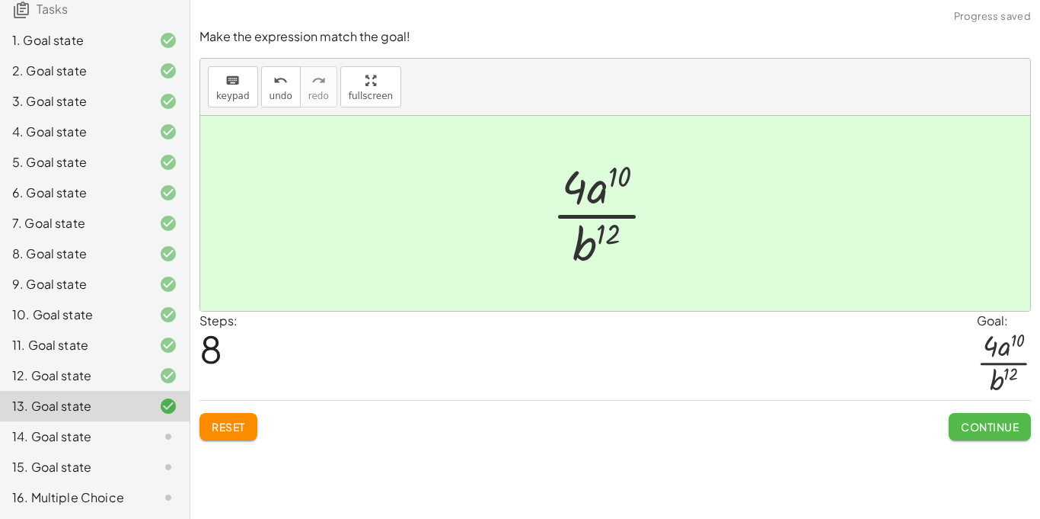
click at [1011, 426] on span "Continue" at bounding box center [990, 427] width 58 height 14
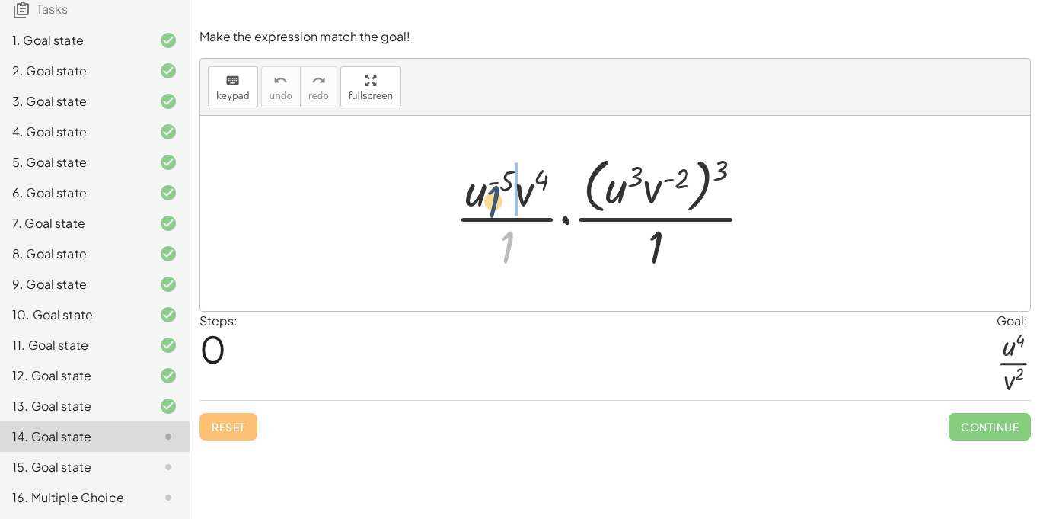
drag, startPoint x: 508, startPoint y: 249, endPoint x: 490, endPoint y: 193, distance: 59.0
click at [490, 193] on div at bounding box center [610, 213] width 325 height 124
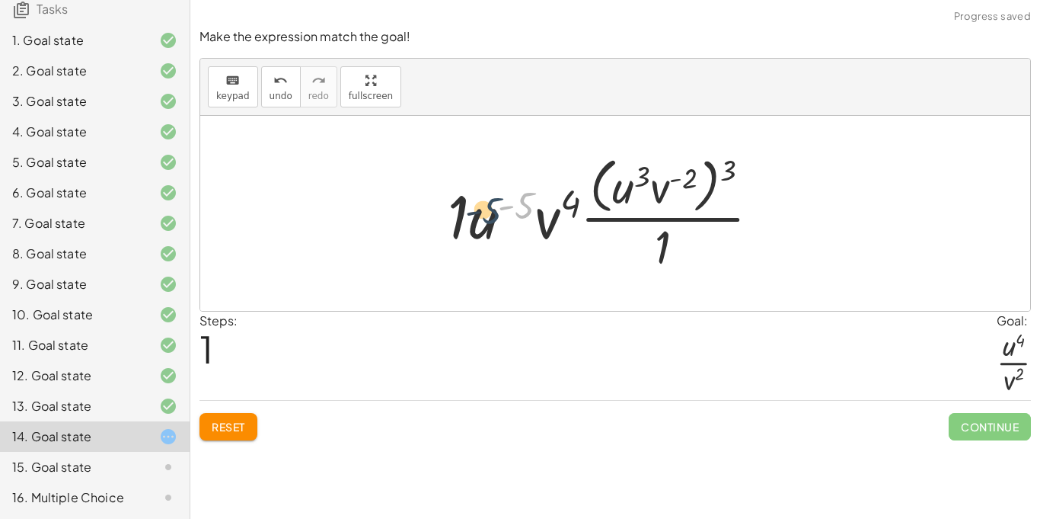
drag, startPoint x: 522, startPoint y: 205, endPoint x: 461, endPoint y: 218, distance: 62.3
click at [461, 218] on div at bounding box center [610, 213] width 340 height 124
drag, startPoint x: 459, startPoint y: 219, endPoint x: 490, endPoint y: 220, distance: 30.5
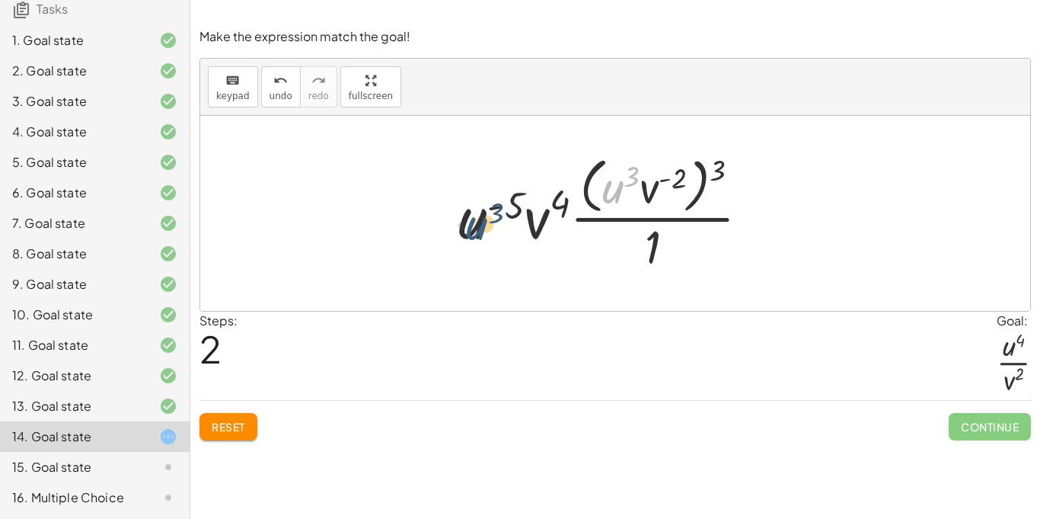
drag, startPoint x: 604, startPoint y: 196, endPoint x: 458, endPoint y: 236, distance: 151.5
click at [458, 236] on div at bounding box center [610, 213] width 318 height 124
drag, startPoint x: 616, startPoint y: 188, endPoint x: 501, endPoint y: 209, distance: 117.0
click at [501, 209] on div at bounding box center [610, 213] width 318 height 124
drag, startPoint x: 715, startPoint y: 173, endPoint x: 678, endPoint y: 184, distance: 38.8
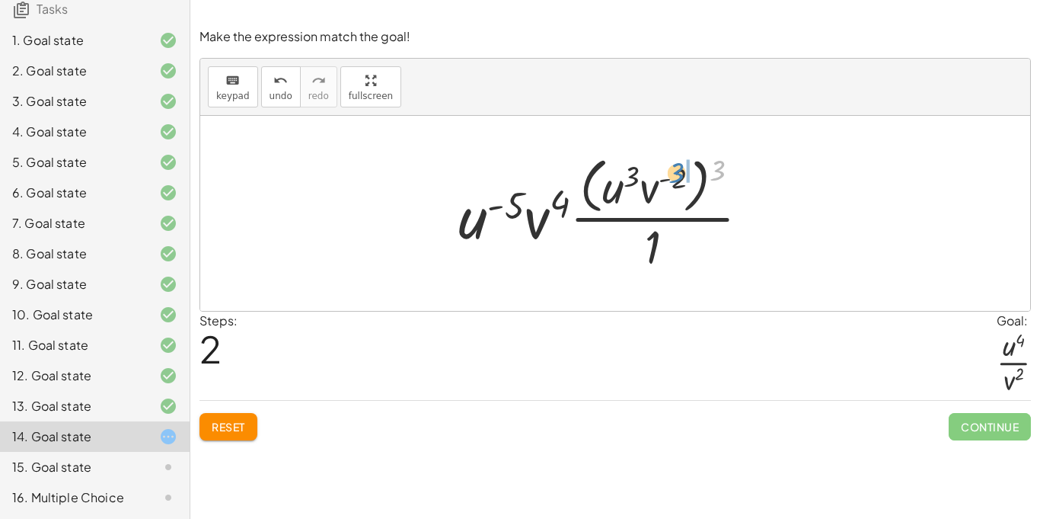
click at [678, 184] on div at bounding box center [610, 213] width 318 height 124
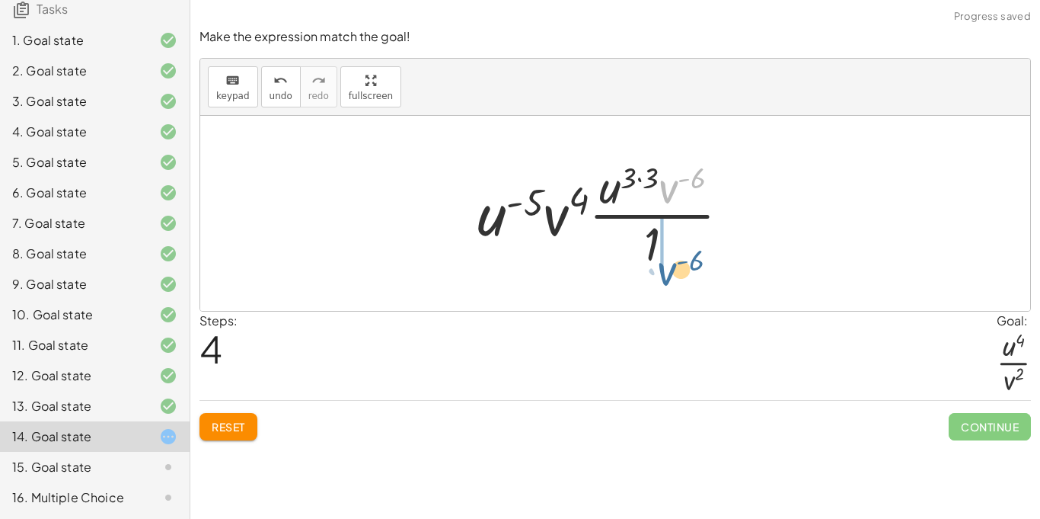
drag, startPoint x: 671, startPoint y: 189, endPoint x: 656, endPoint y: 263, distance: 75.4
click at [656, 263] on div at bounding box center [610, 213] width 280 height 117
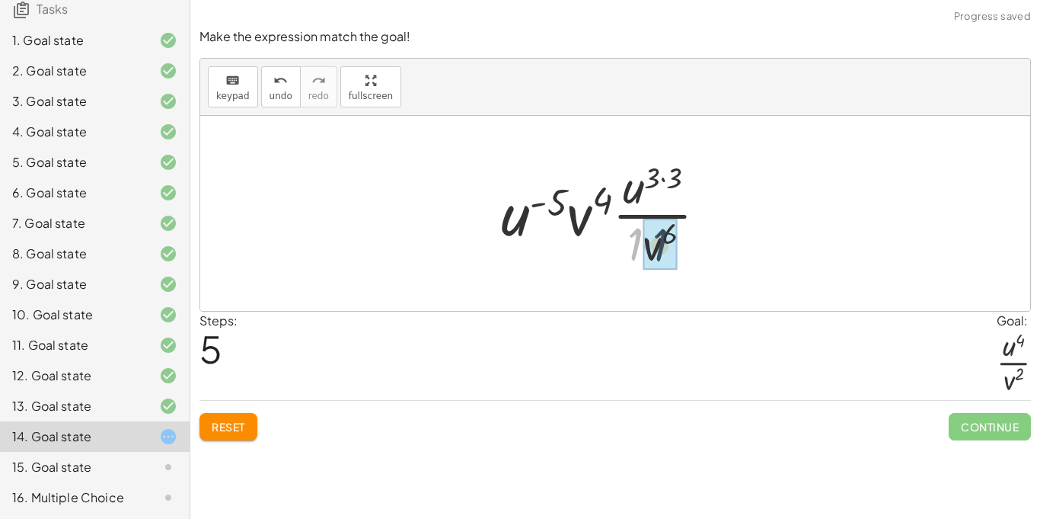
drag, startPoint x: 635, startPoint y: 251, endPoint x: 660, endPoint y: 252, distance: 25.1
drag, startPoint x: 674, startPoint y: 177, endPoint x: 648, endPoint y: 177, distance: 25.9
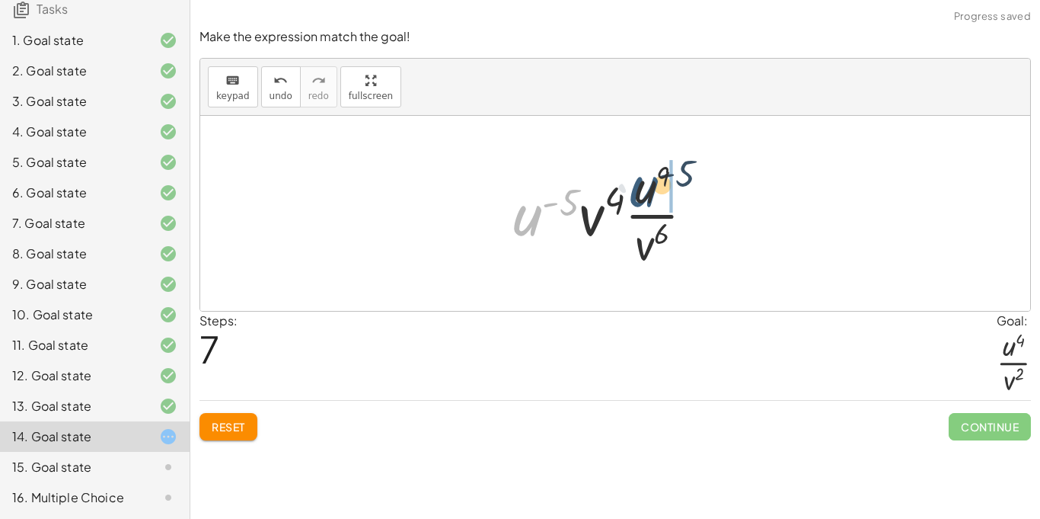
drag, startPoint x: 528, startPoint y: 220, endPoint x: 649, endPoint y: 192, distance: 124.3
click at [649, 192] on div at bounding box center [610, 213] width 209 height 117
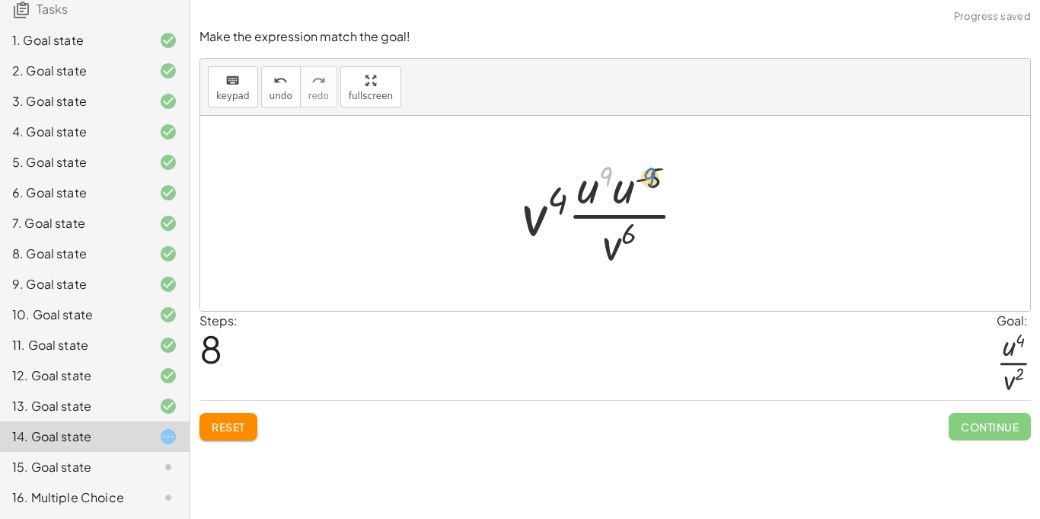
drag, startPoint x: 608, startPoint y: 175, endPoint x: 655, endPoint y: 176, distance: 47.2
click at [655, 176] on div at bounding box center [610, 213] width 192 height 117
drag, startPoint x: 550, startPoint y: 216, endPoint x: 612, endPoint y: 253, distance: 72.4
click at [612, 253] on div at bounding box center [610, 213] width 192 height 117
drag, startPoint x: 534, startPoint y: 225, endPoint x: 602, endPoint y: 248, distance: 72.2
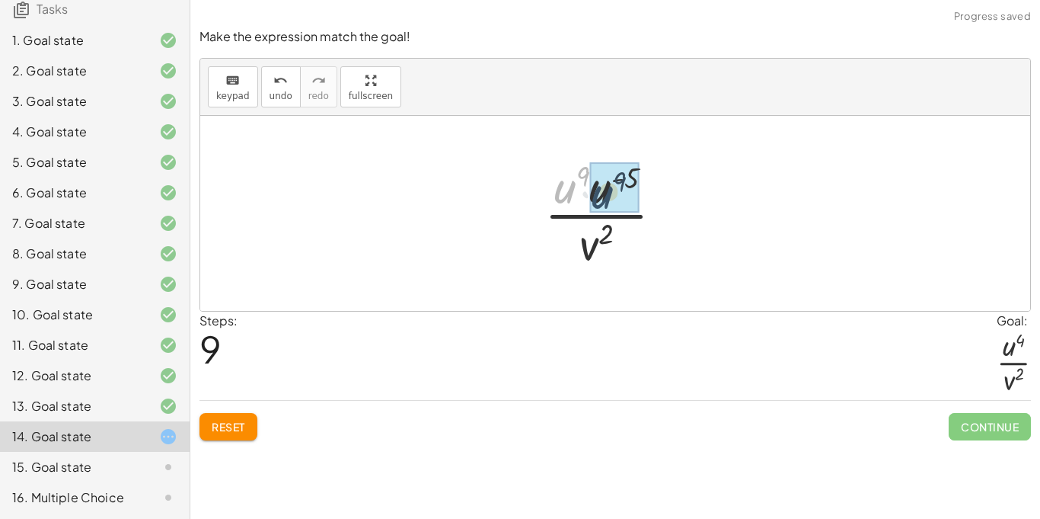
drag, startPoint x: 567, startPoint y: 196, endPoint x: 613, endPoint y: 200, distance: 45.8
drag, startPoint x: 589, startPoint y: 178, endPoint x: 627, endPoint y: 180, distance: 37.4
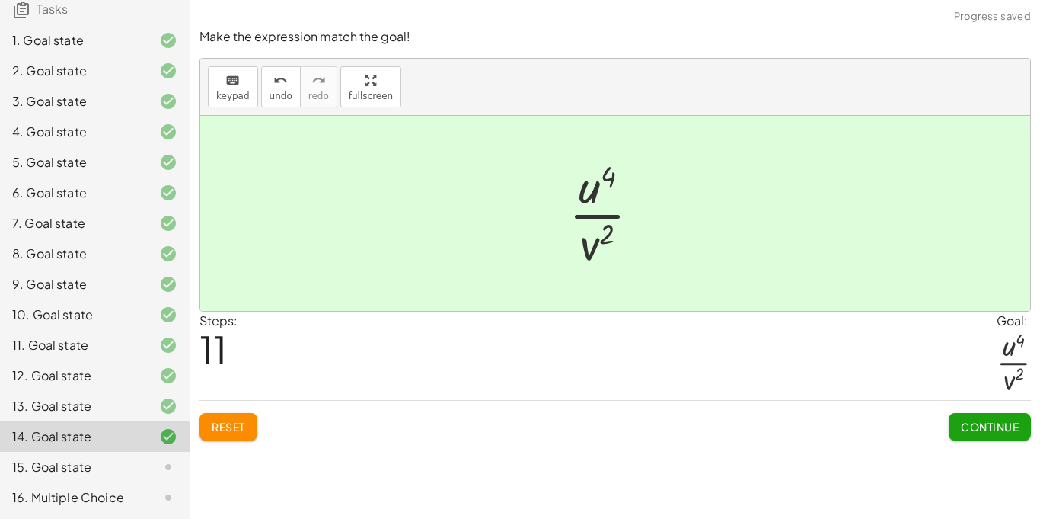
click at [1008, 436] on button "Continue" at bounding box center [990, 426] width 82 height 27
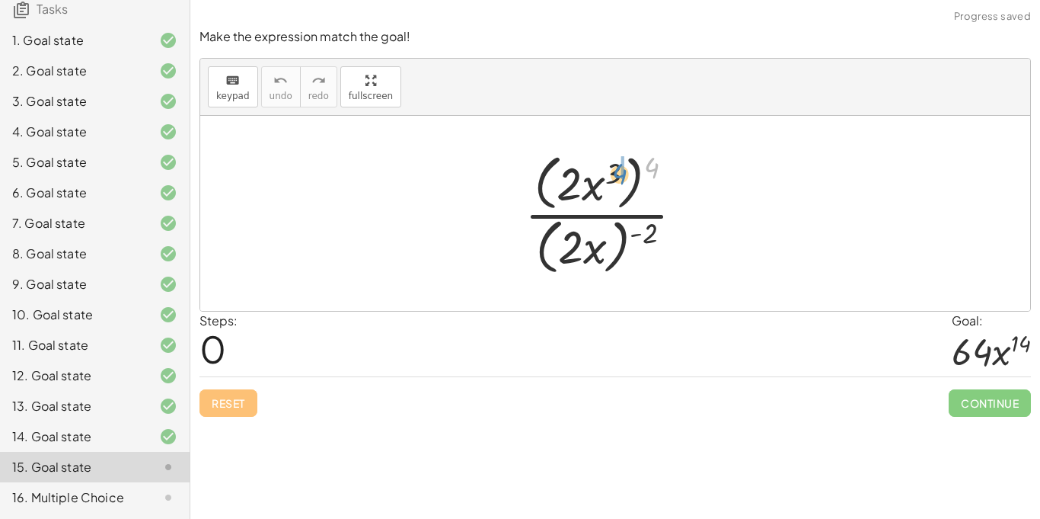
drag, startPoint x: 655, startPoint y: 171, endPoint x: 609, endPoint y: 178, distance: 46.3
click at [609, 178] on div at bounding box center [610, 213] width 187 height 131
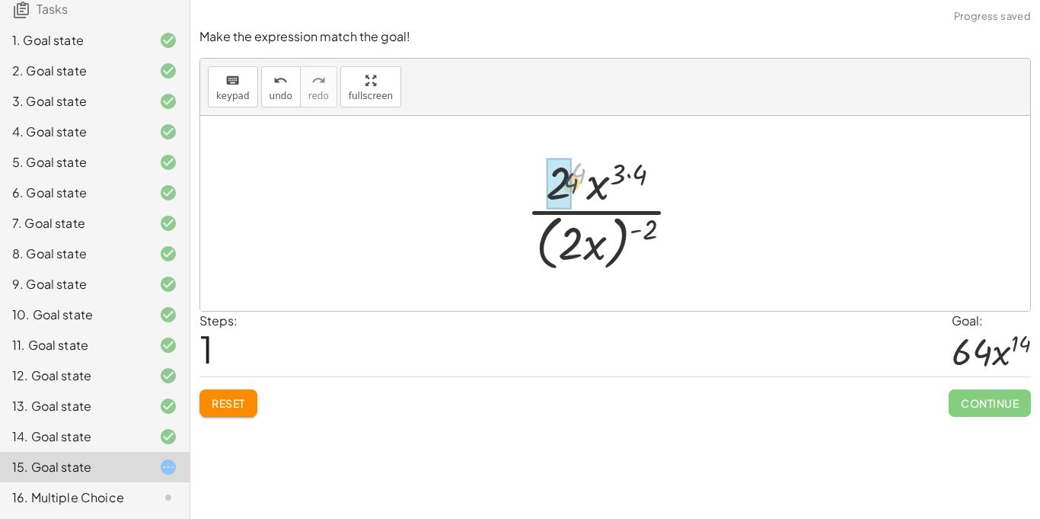
drag, startPoint x: 576, startPoint y: 177, endPoint x: 563, endPoint y: 190, distance: 18.9
drag, startPoint x: 573, startPoint y: 240, endPoint x: 564, endPoint y: 169, distance: 71.4
click at [564, 169] on div at bounding box center [610, 213] width 183 height 124
drag, startPoint x: 592, startPoint y: 248, endPoint x: 608, endPoint y: 187, distance: 63.0
click at [608, 187] on div at bounding box center [610, 213] width 183 height 124
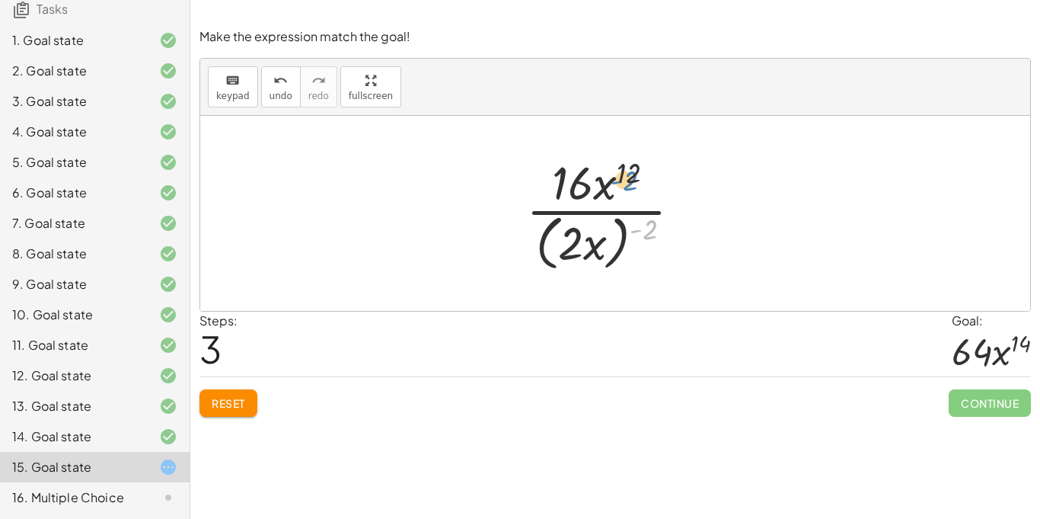
drag, startPoint x: 650, startPoint y: 242, endPoint x: 625, endPoint y: 189, distance: 58.9
click at [625, 189] on div at bounding box center [610, 213] width 183 height 124
drag, startPoint x: 573, startPoint y: 244, endPoint x: 602, endPoint y: 246, distance: 29.0
click at [602, 246] on div at bounding box center [610, 213] width 183 height 124
drag, startPoint x: 570, startPoint y: 247, endPoint x: 595, endPoint y: 246, distance: 25.1
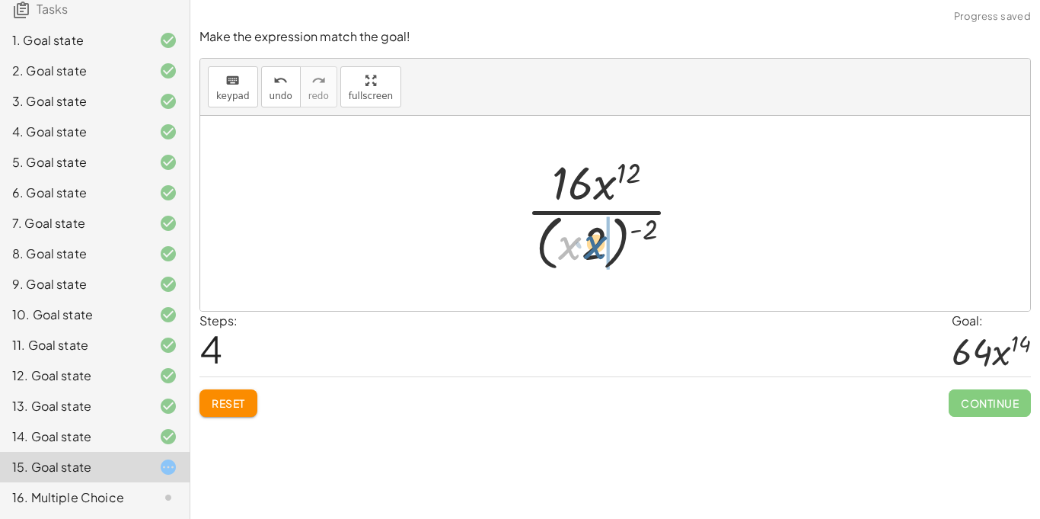
click at [595, 246] on div at bounding box center [610, 213] width 183 height 124
drag, startPoint x: 572, startPoint y: 250, endPoint x: 614, endPoint y: 177, distance: 84.3
click at [614, 177] on div at bounding box center [610, 213] width 183 height 124
drag, startPoint x: 597, startPoint y: 235, endPoint x: 615, endPoint y: 155, distance: 82.6
click at [615, 155] on div at bounding box center [610, 213] width 183 height 124
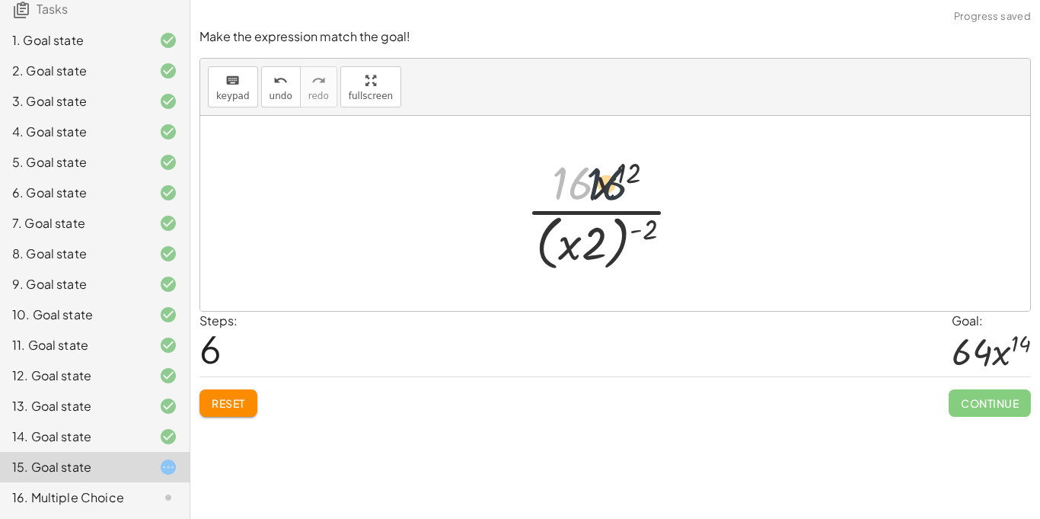
drag, startPoint x: 572, startPoint y: 181, endPoint x: 609, endPoint y: 182, distance: 37.3
click at [609, 182] on div at bounding box center [610, 213] width 183 height 124
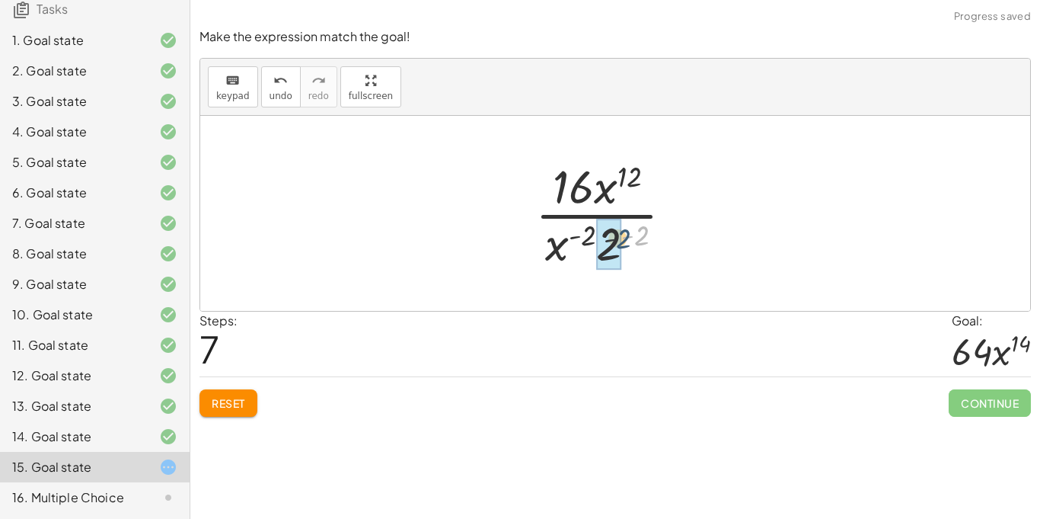
drag, startPoint x: 640, startPoint y: 238, endPoint x: 617, endPoint y: 243, distance: 24.0
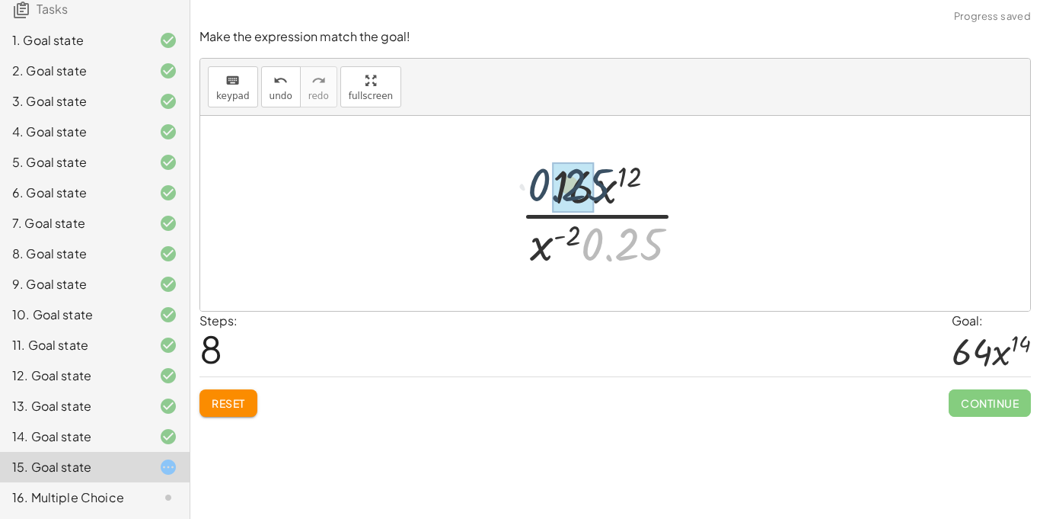
drag, startPoint x: 617, startPoint y: 257, endPoint x: 561, endPoint y: 191, distance: 85.9
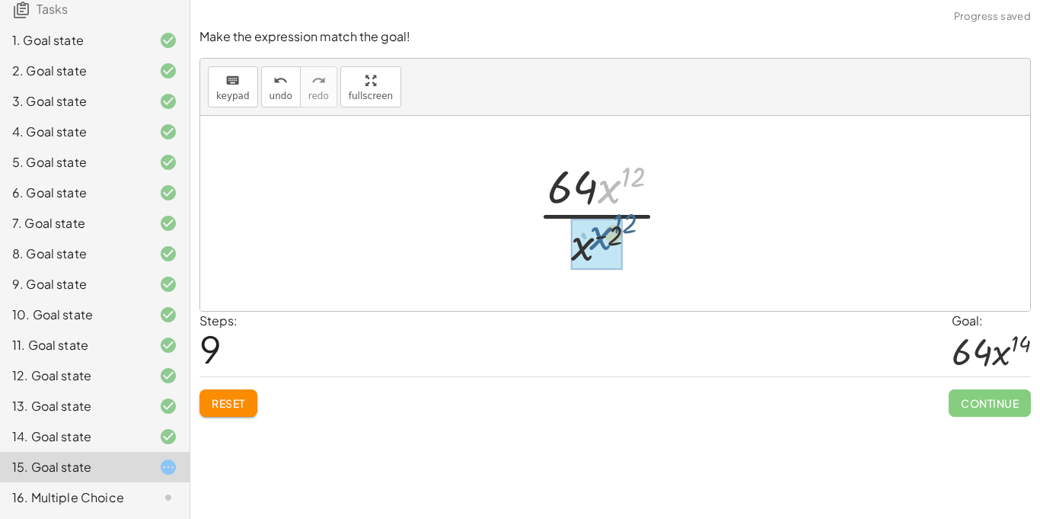
drag, startPoint x: 608, startPoint y: 194, endPoint x: 595, endPoint y: 248, distance: 55.0
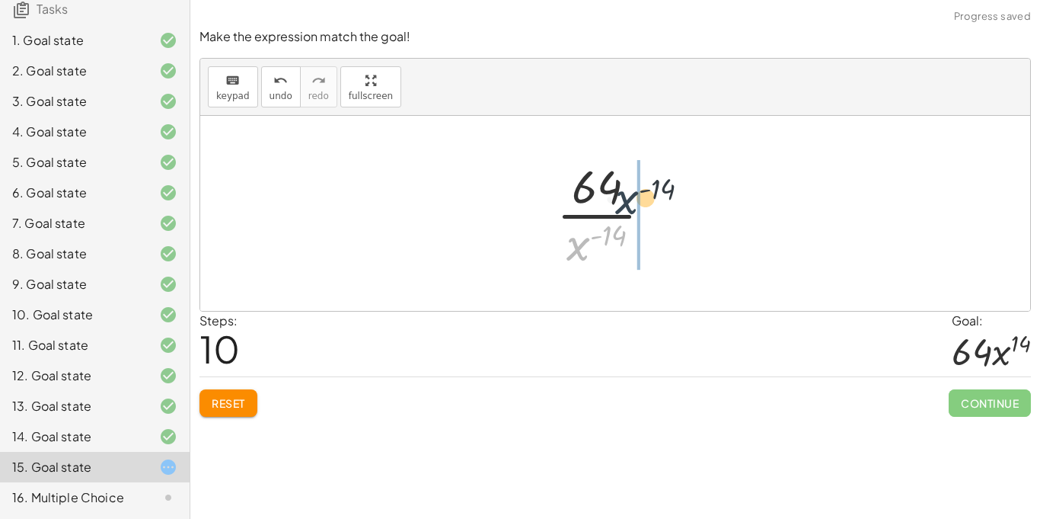
drag, startPoint x: 582, startPoint y: 248, endPoint x: 635, endPoint y: 198, distance: 72.7
click at [635, 198] on div at bounding box center [610, 213] width 123 height 117
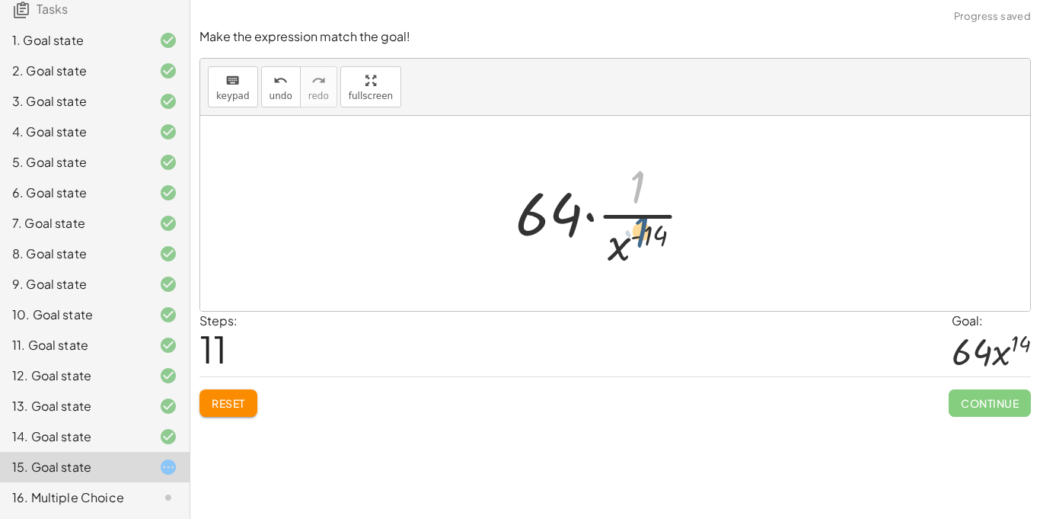
drag, startPoint x: 635, startPoint y: 190, endPoint x: 640, endPoint y: 238, distance: 48.2
click at [640, 238] on div at bounding box center [610, 213] width 204 height 117
drag, startPoint x: 619, startPoint y: 250, endPoint x: 644, endPoint y: 180, distance: 74.4
click at [644, 180] on div at bounding box center [610, 213] width 204 height 117
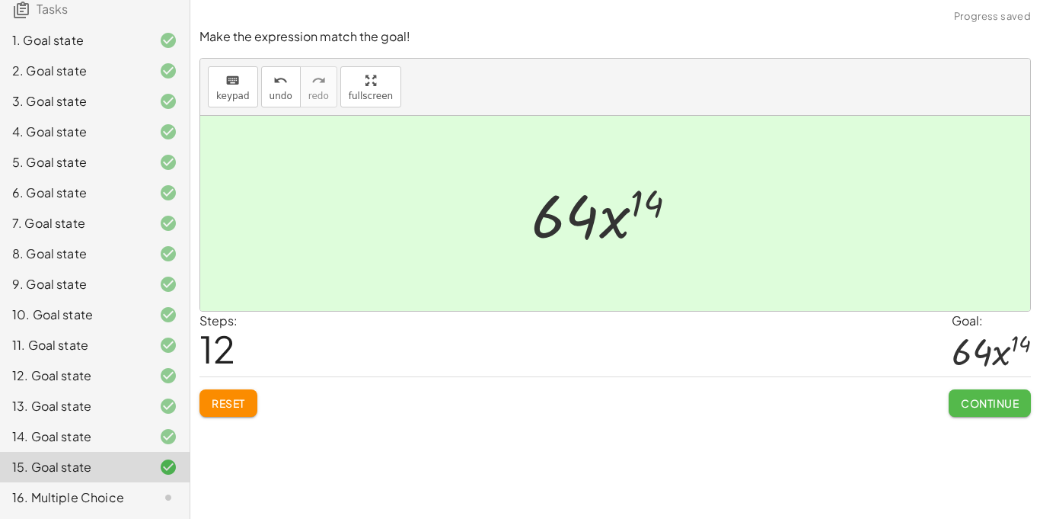
click at [975, 402] on span "Continue" at bounding box center [990, 403] width 58 height 14
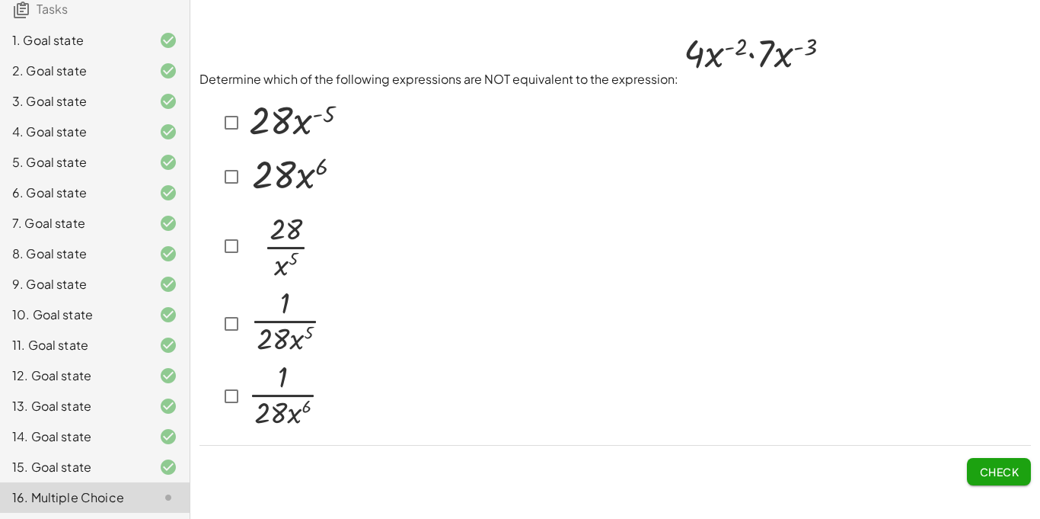
click at [275, 331] on img at bounding box center [284, 321] width 78 height 67
click at [992, 468] on span "Check" at bounding box center [999, 472] width 40 height 14
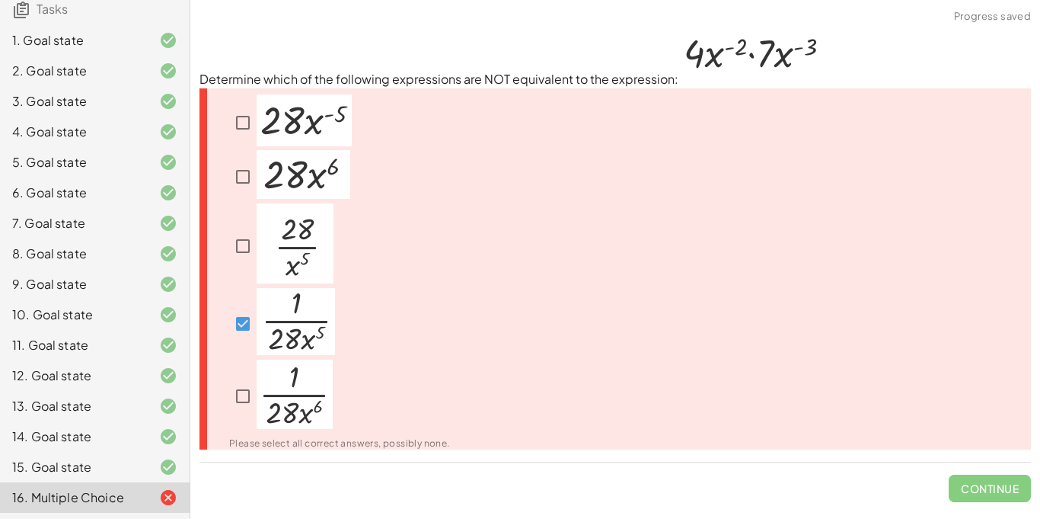
click at [264, 330] on img at bounding box center [296, 321] width 78 height 67
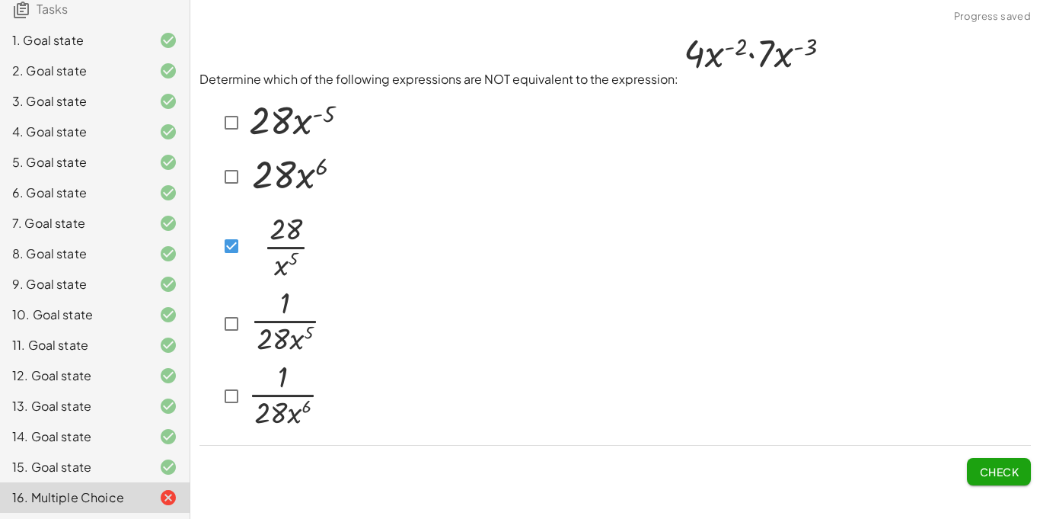
click at [989, 459] on button "Check" at bounding box center [999, 471] width 64 height 27
click at [990, 468] on span "Check" at bounding box center [999, 472] width 40 height 14
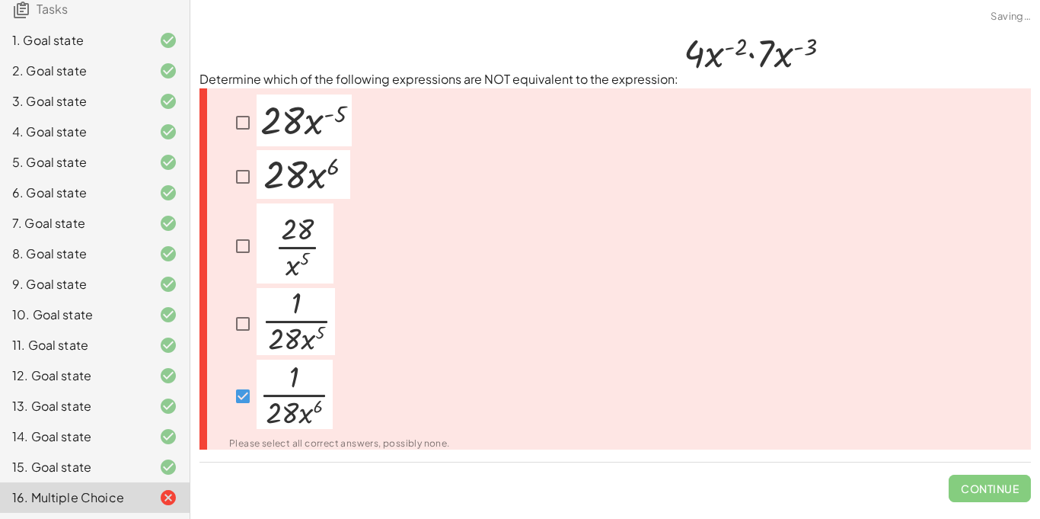
click at [990, 469] on span "Continue" at bounding box center [990, 482] width 82 height 40
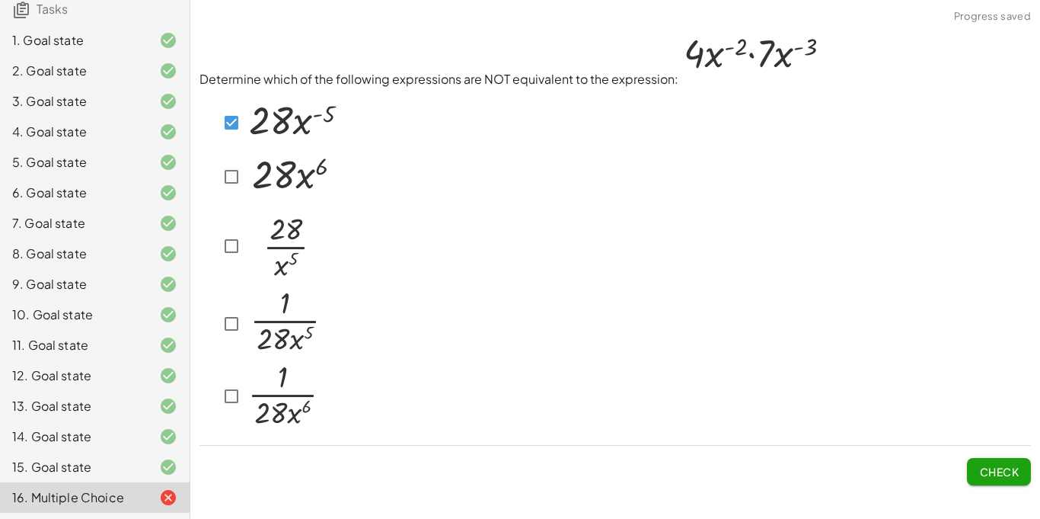
click at [994, 465] on span "Check" at bounding box center [999, 472] width 40 height 14
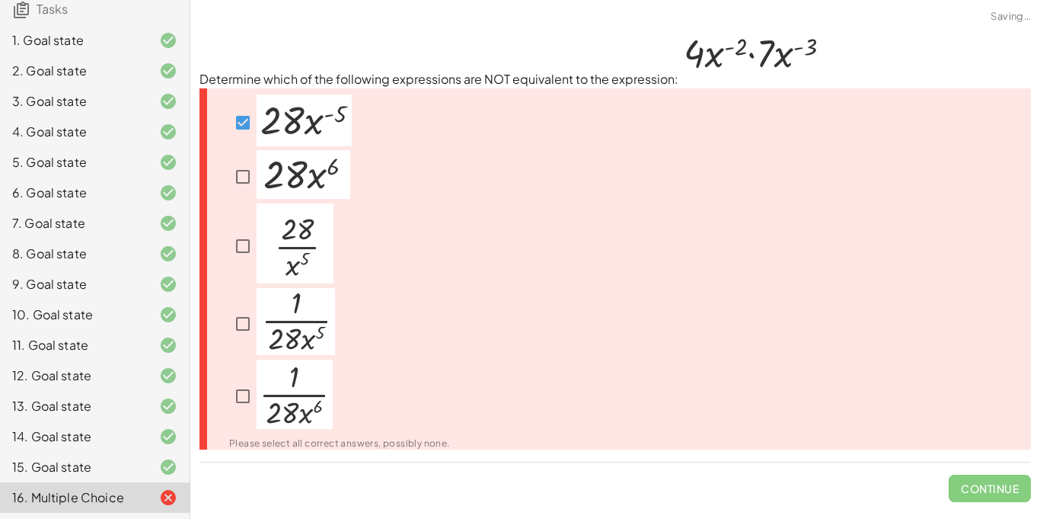
click at [994, 465] on span "Continue" at bounding box center [990, 482] width 82 height 40
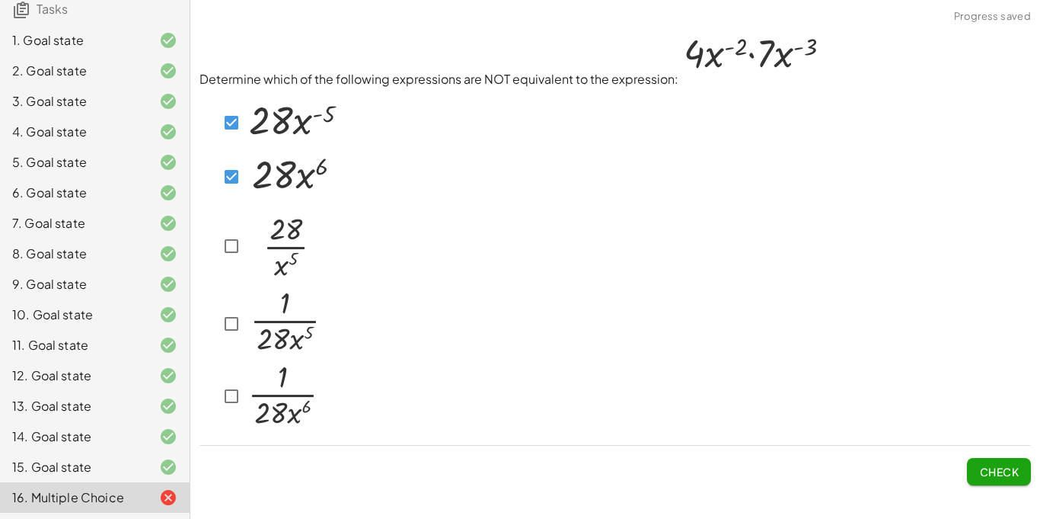
click at [995, 467] on span "Check" at bounding box center [999, 472] width 40 height 14
click at [997, 480] on button "Check" at bounding box center [999, 471] width 64 height 27
click at [1010, 468] on span "Check" at bounding box center [999, 472] width 40 height 14
click at [1008, 468] on span "Check" at bounding box center [999, 472] width 40 height 14
click at [995, 465] on span "Check" at bounding box center [999, 472] width 40 height 14
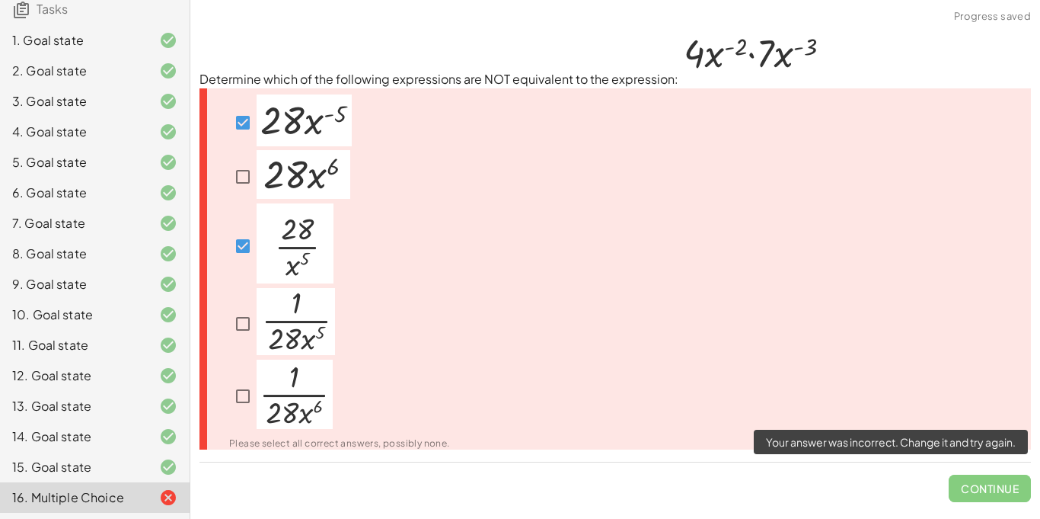
click at [993, 491] on span "Continue" at bounding box center [990, 482] width 82 height 40
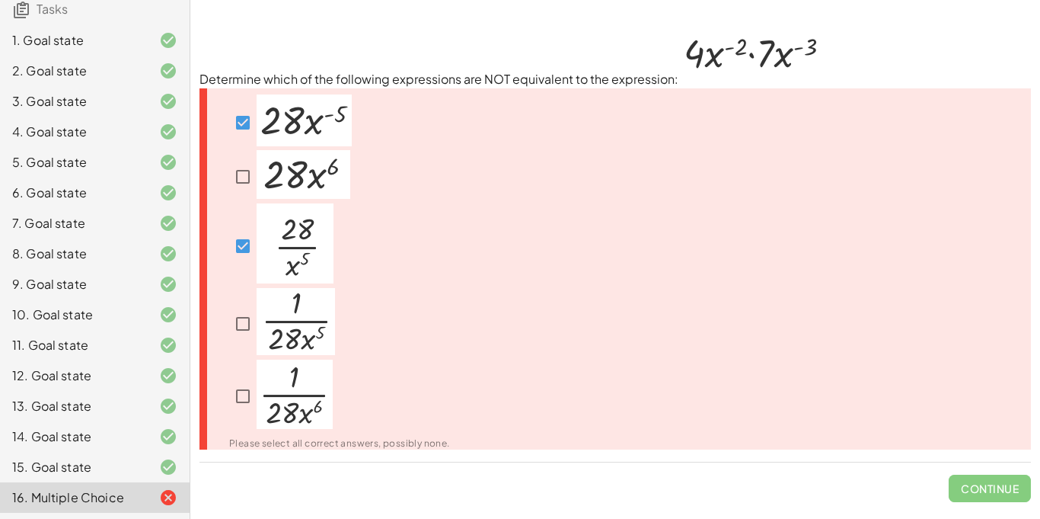
click at [832, 397] on div "Please select all correct answers, possibly none." at bounding box center [616, 269] width 832 height 362
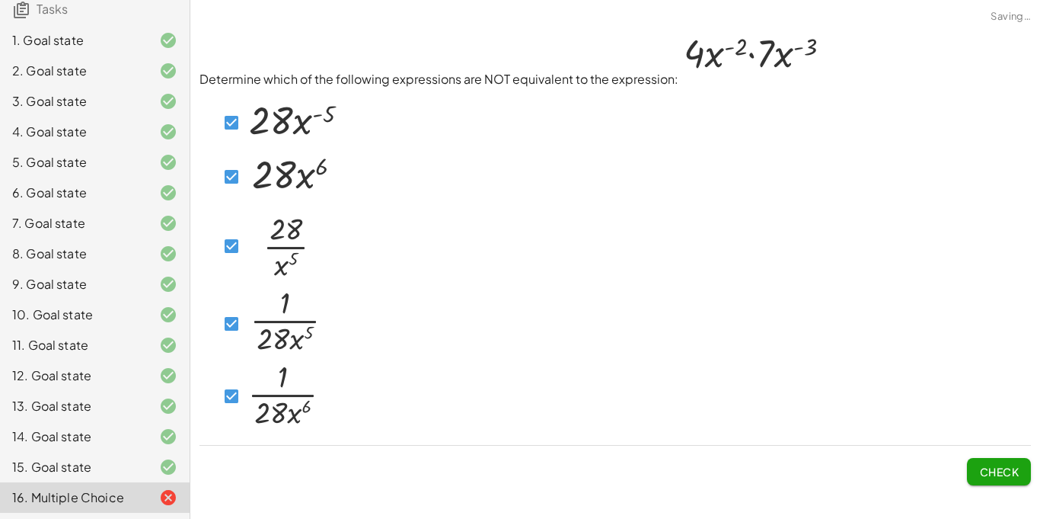
click at [988, 475] on span "Check" at bounding box center [999, 472] width 40 height 14
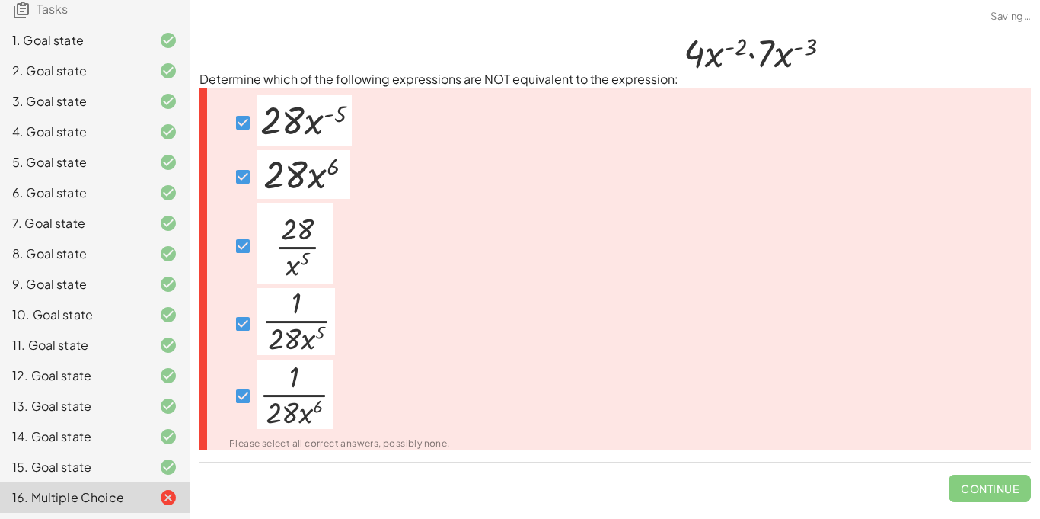
click at [988, 475] on span "Continue" at bounding box center [990, 482] width 82 height 40
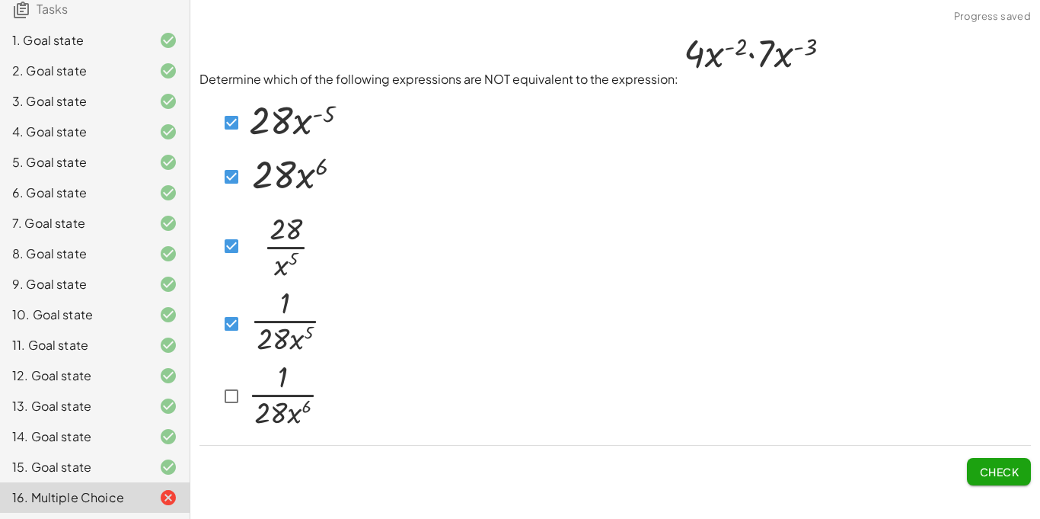
click at [168, 497] on icon at bounding box center [168, 497] width 18 height 18
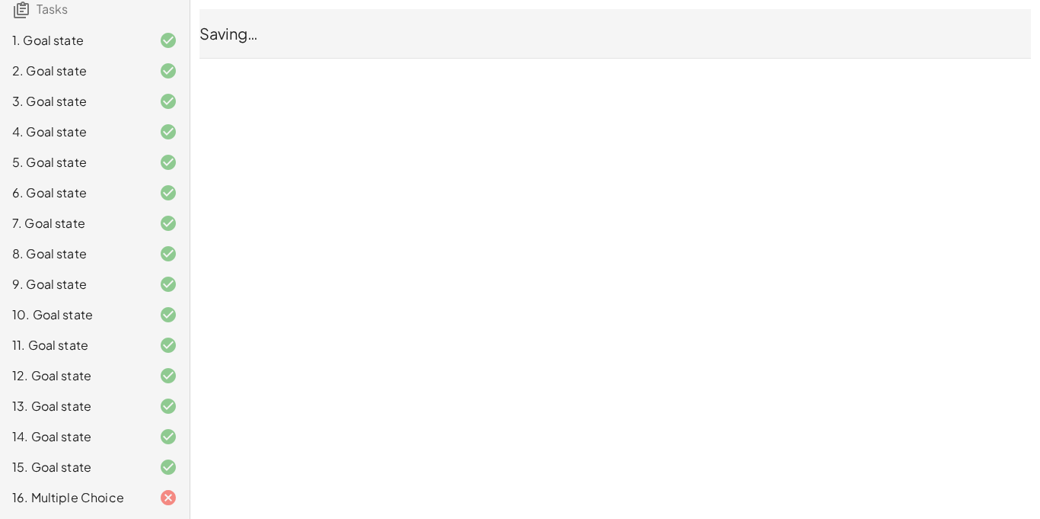
click at [167, 474] on icon at bounding box center [168, 467] width 18 height 18
click at [171, 499] on icon at bounding box center [168, 497] width 18 height 18
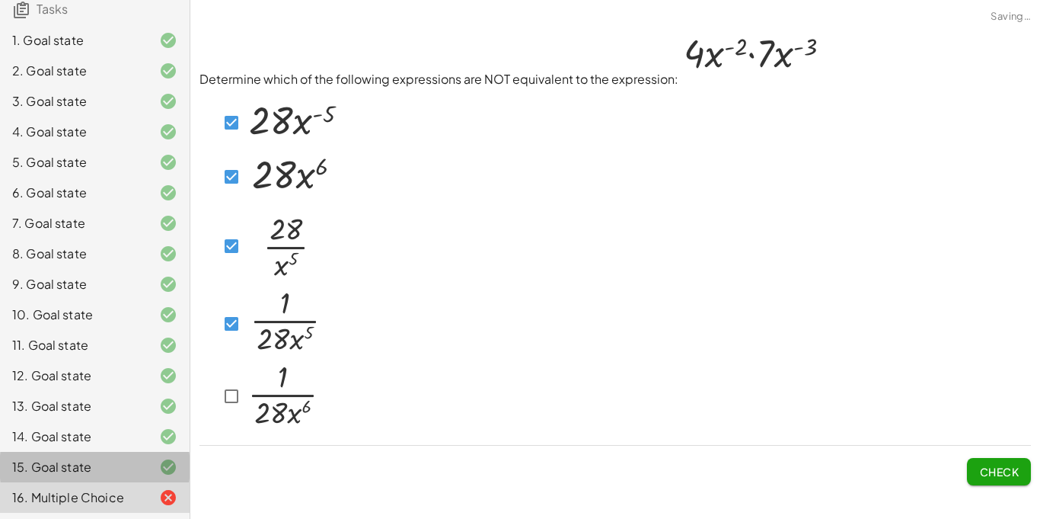
click at [160, 497] on icon at bounding box center [168, 497] width 18 height 18
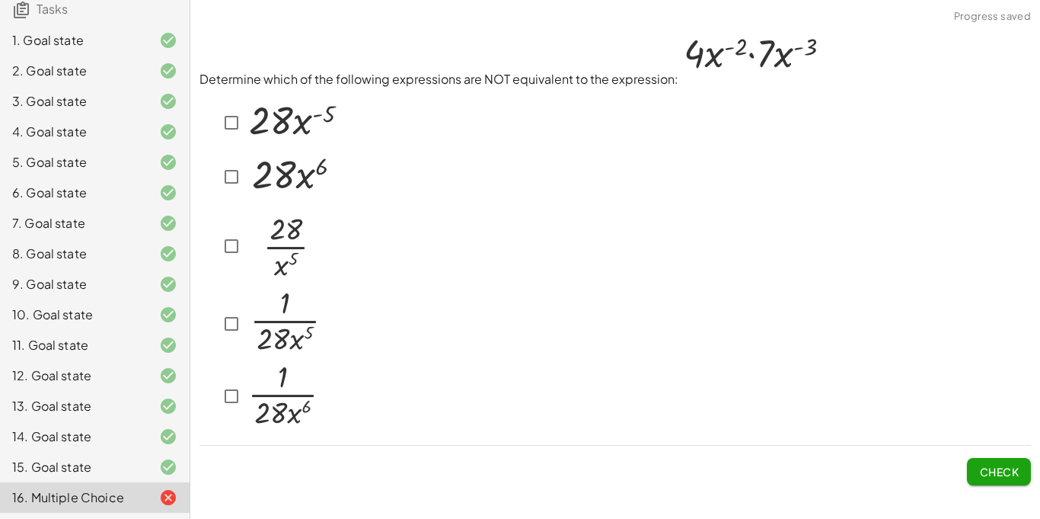
click at [762, 57] on img at bounding box center [751, 56] width 145 height 56
click at [777, 57] on img at bounding box center [751, 56] width 145 height 56
click at [776, 57] on img at bounding box center [751, 56] width 145 height 56
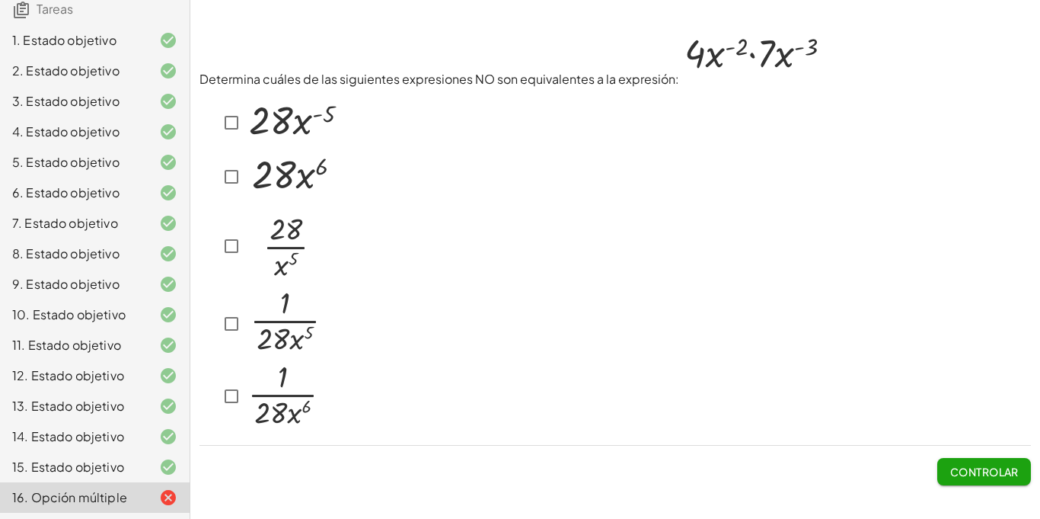
click at [754, 242] on div at bounding box center [616, 260] width 832 height 345
click at [1016, 471] on font "Controlar" at bounding box center [984, 472] width 69 height 14
click at [1008, 481] on button "Controlar" at bounding box center [984, 471] width 94 height 27
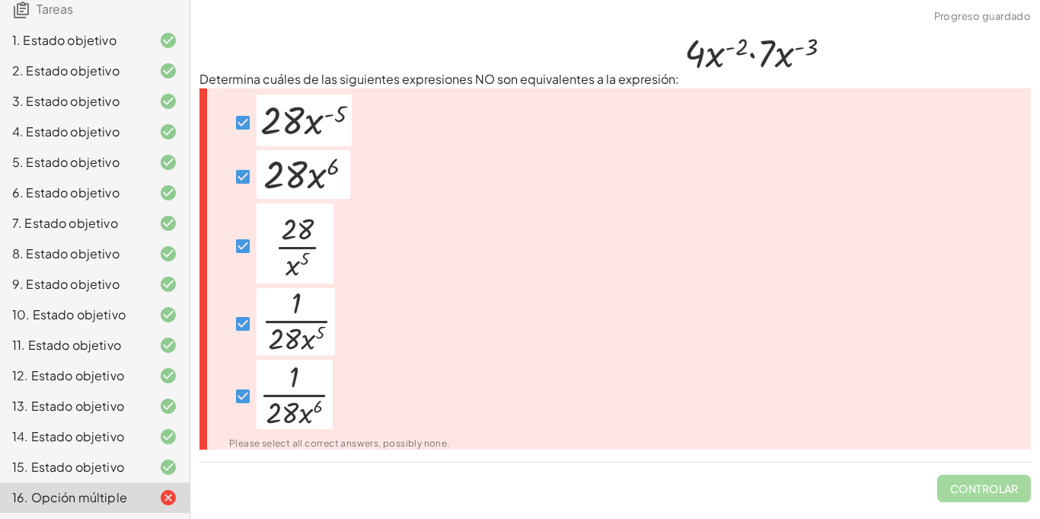
click at [1008, 481] on span "Controlar" at bounding box center [984, 482] width 94 height 40
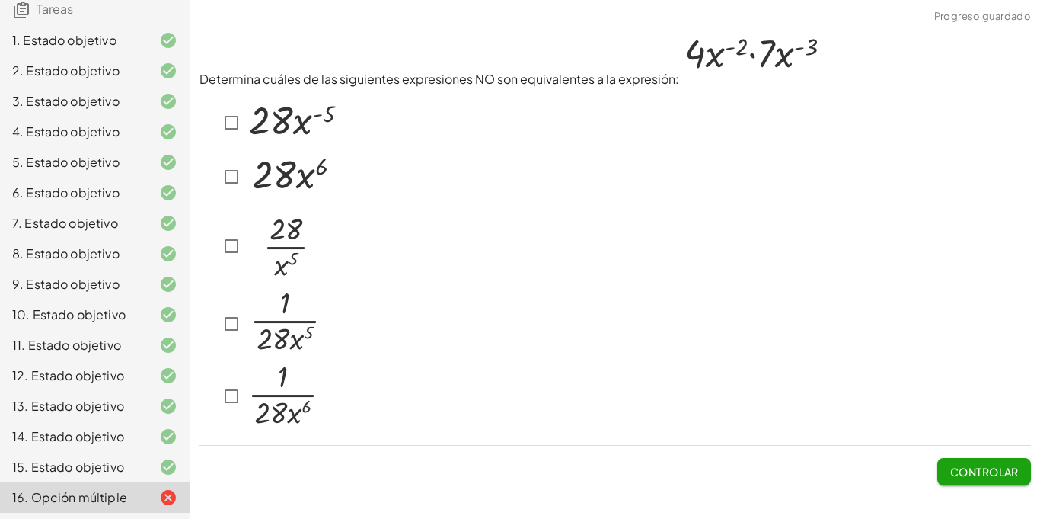
click at [1017, 467] on font "Controlar" at bounding box center [984, 472] width 69 height 14
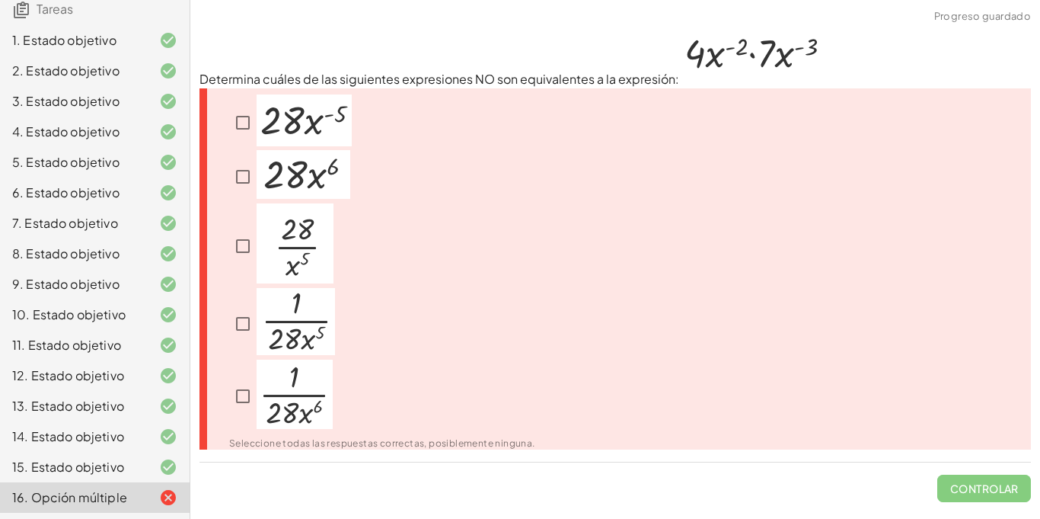
click at [1017, 467] on span "Controlar" at bounding box center [984, 482] width 94 height 40
click at [1008, 492] on span "Controlar" at bounding box center [984, 482] width 94 height 40
click at [998, 494] on span "Controlar" at bounding box center [984, 482] width 94 height 40
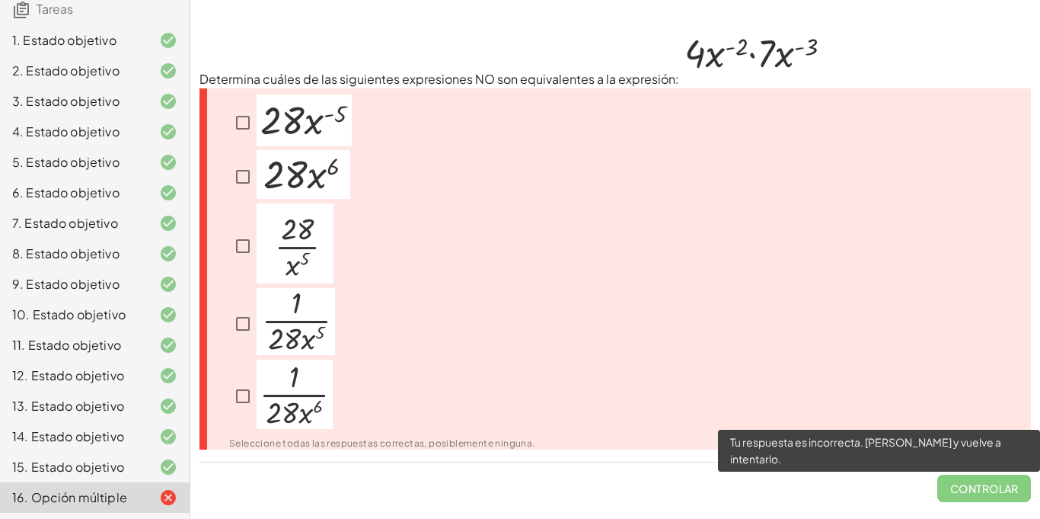
click at [979, 485] on span "Controlar" at bounding box center [984, 482] width 94 height 40
click at [979, 484] on span "Controlar" at bounding box center [984, 482] width 94 height 40
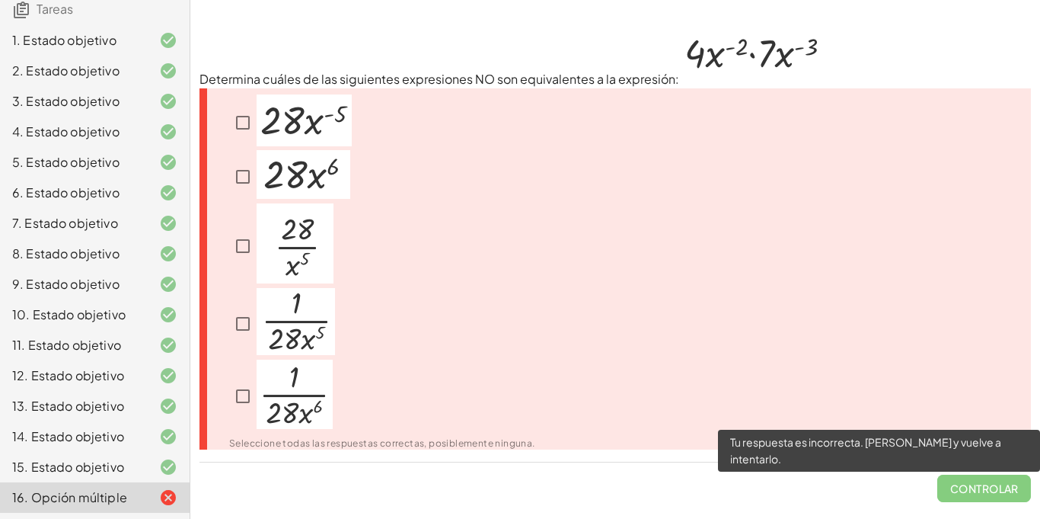
click at [979, 484] on span "Controlar" at bounding box center [984, 482] width 94 height 40
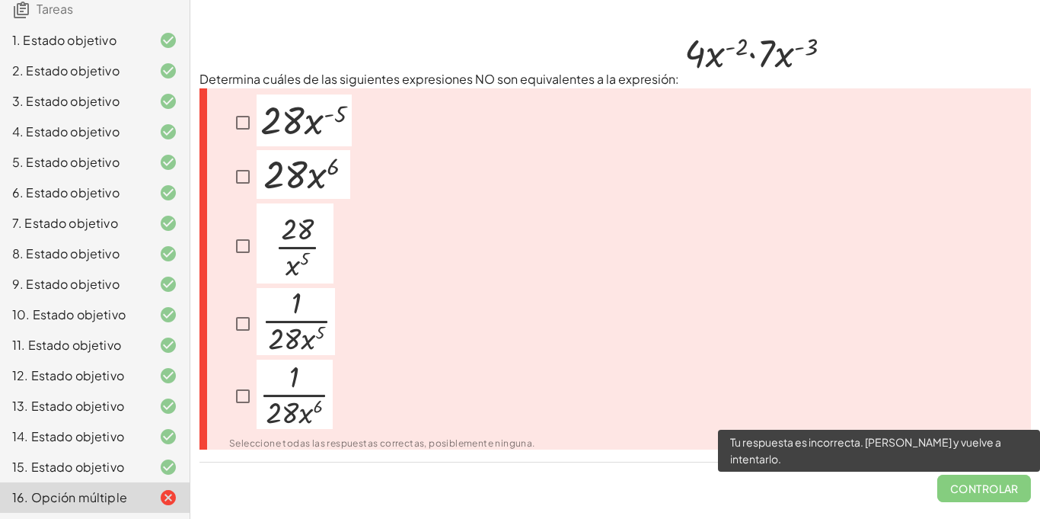
click at [979, 484] on span "Controlar" at bounding box center [984, 482] width 94 height 40
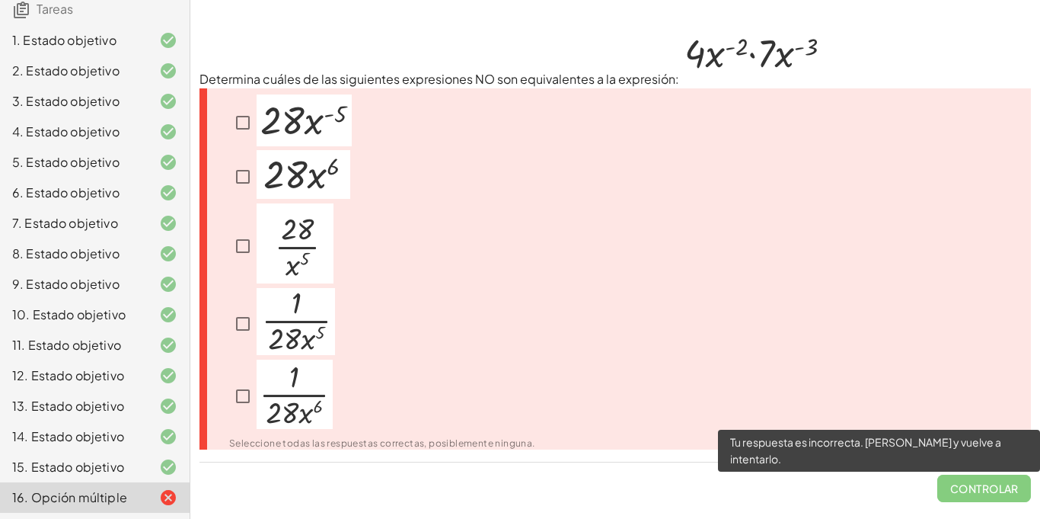
click at [979, 484] on span "Controlar" at bounding box center [984, 482] width 94 height 40
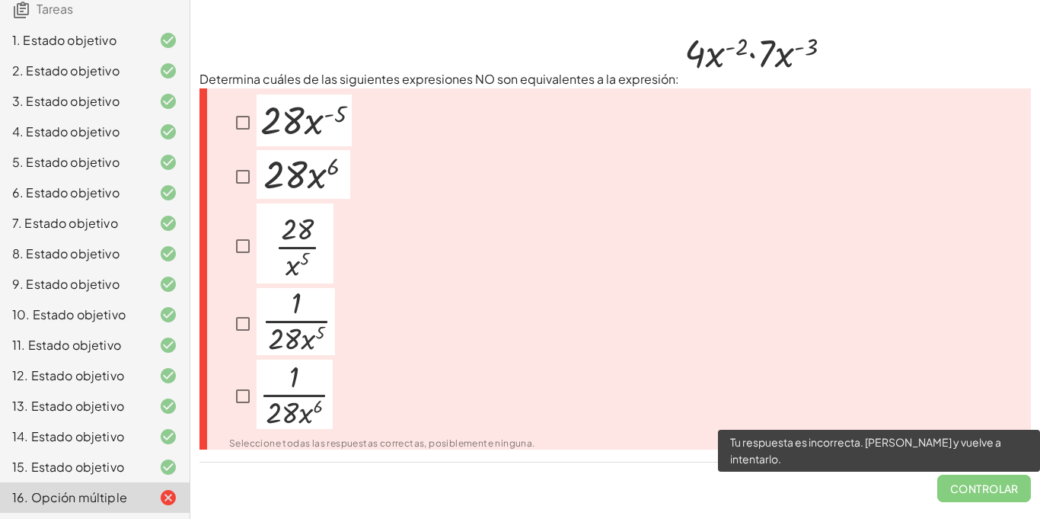
click at [979, 484] on span "Controlar" at bounding box center [984, 482] width 94 height 40
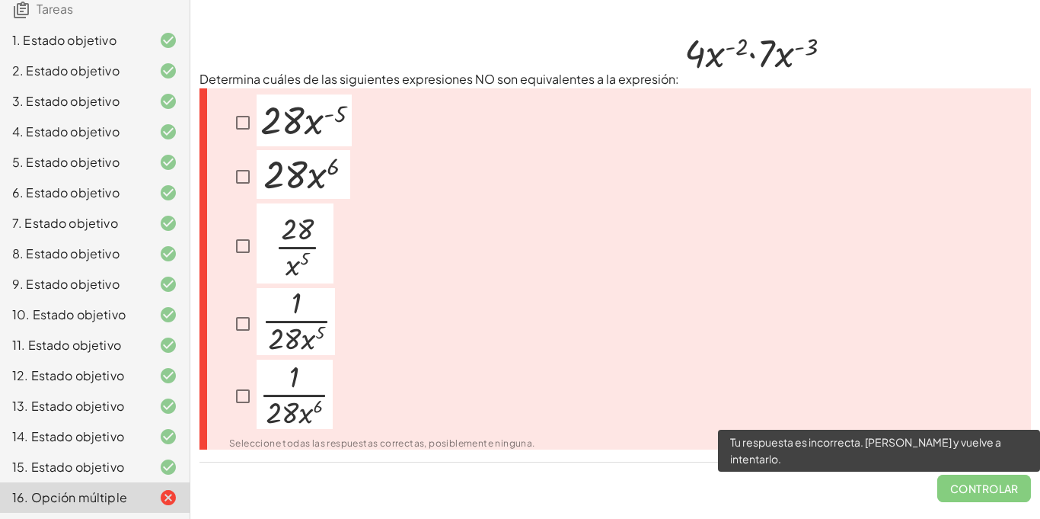
click at [979, 484] on span "Controlar" at bounding box center [984, 482] width 94 height 40
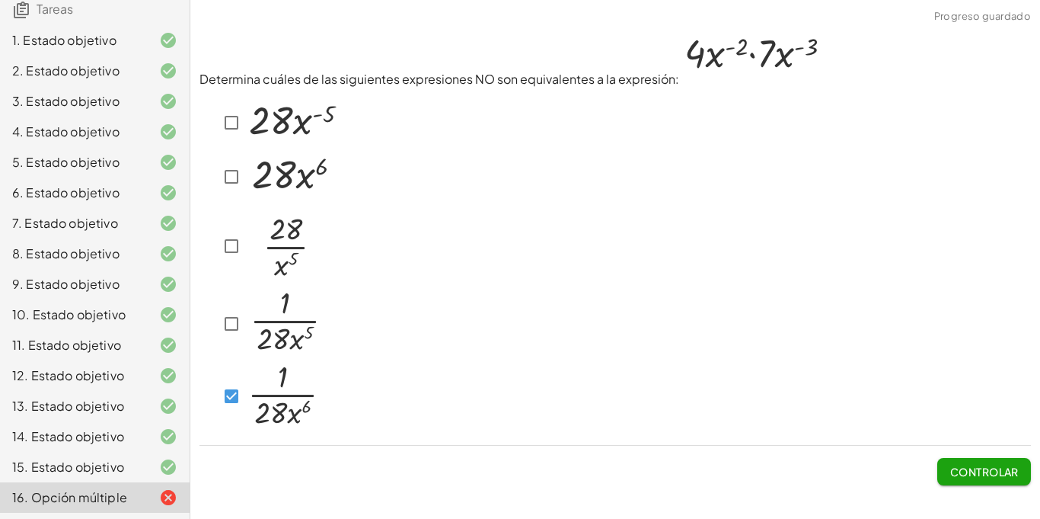
click at [992, 466] on font "Controlar" at bounding box center [984, 472] width 69 height 14
click at [998, 475] on font "Controlar" at bounding box center [984, 472] width 69 height 14
click at [998, 464] on button "Controlar" at bounding box center [984, 471] width 94 height 27
click at [1007, 468] on font "Controlar" at bounding box center [984, 472] width 69 height 14
click at [997, 465] on font "Controlar" at bounding box center [984, 472] width 69 height 14
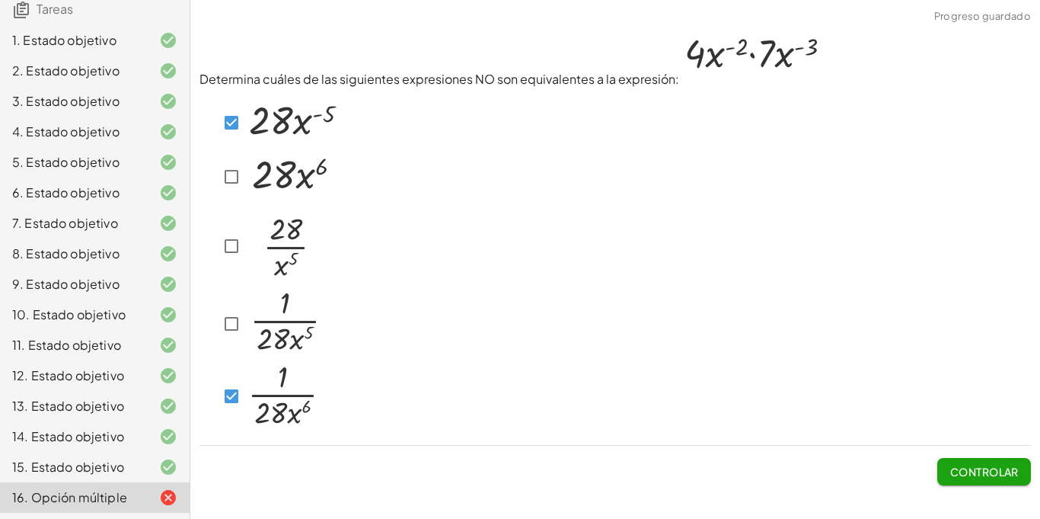
click at [1013, 481] on button "Controlar" at bounding box center [984, 471] width 94 height 27
click at [985, 462] on button "Controlar" at bounding box center [984, 471] width 94 height 27
click at [1003, 471] on font "Controlar" at bounding box center [984, 472] width 69 height 14
click at [950, 477] on font "Controlar" at bounding box center [984, 472] width 69 height 14
click at [1014, 468] on font "Controlar" at bounding box center [984, 472] width 69 height 14
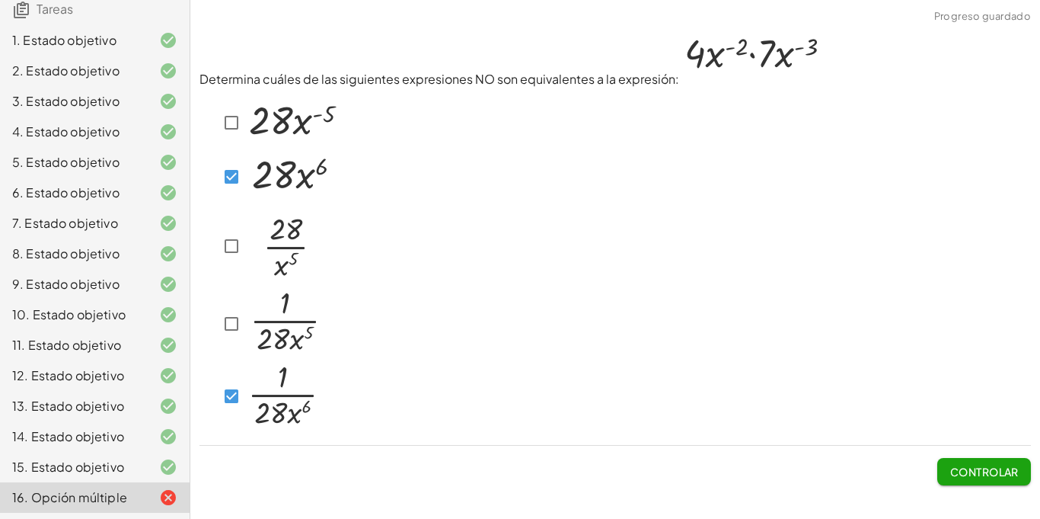
click at [1014, 478] on font "Controlar" at bounding box center [984, 472] width 69 height 14
click at [999, 477] on font "Controlar" at bounding box center [984, 472] width 69 height 14
click at [1021, 473] on button "Controlar" at bounding box center [984, 471] width 94 height 27
click at [998, 465] on font "Controlar" at bounding box center [984, 472] width 69 height 14
click at [988, 455] on span "Controlar" at bounding box center [984, 466] width 94 height 40
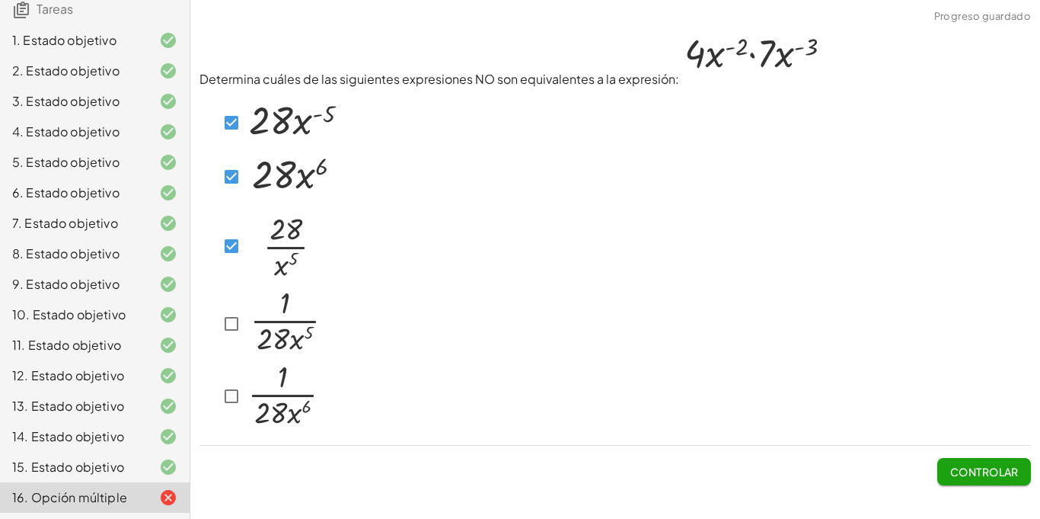
click at [992, 472] on font "Controlar" at bounding box center [984, 472] width 69 height 14
click at [993, 468] on font "Controlar" at bounding box center [984, 472] width 69 height 14
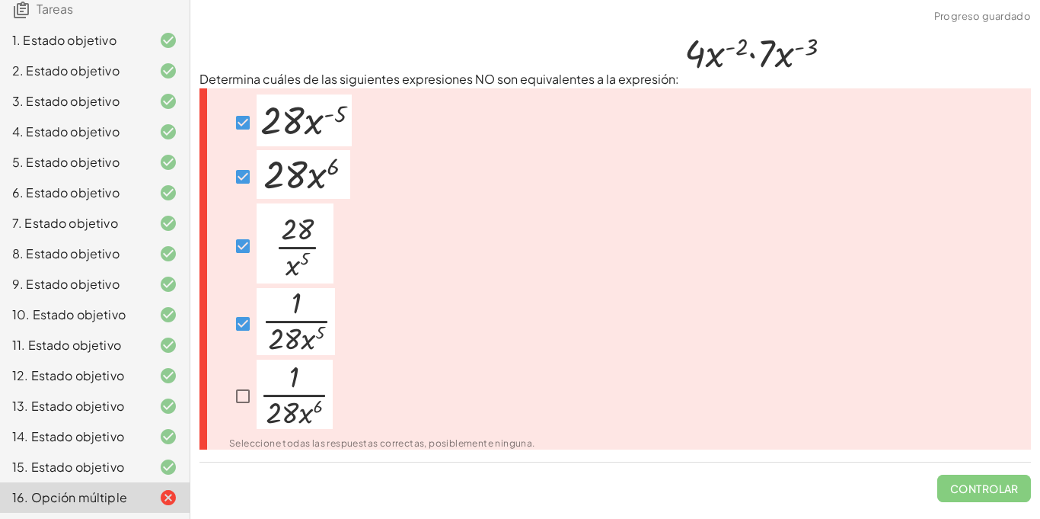
click at [861, 325] on div "Seleccione todas las respuestas correctas, posiblemente ninguna." at bounding box center [616, 269] width 832 height 362
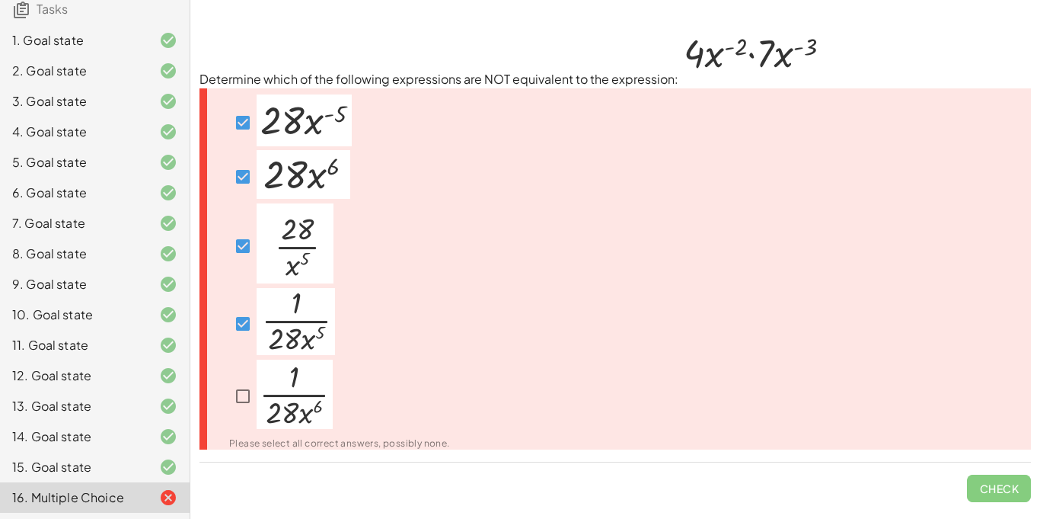
click at [752, 195] on div "Please select all correct answers, possibly none." at bounding box center [616, 269] width 832 height 362
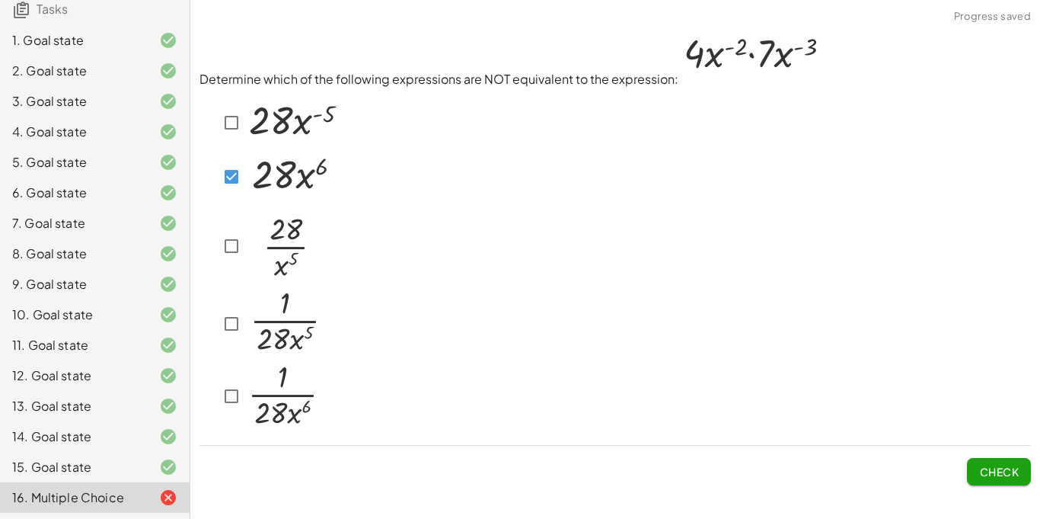
click at [1000, 475] on span "Check" at bounding box center [999, 472] width 40 height 14
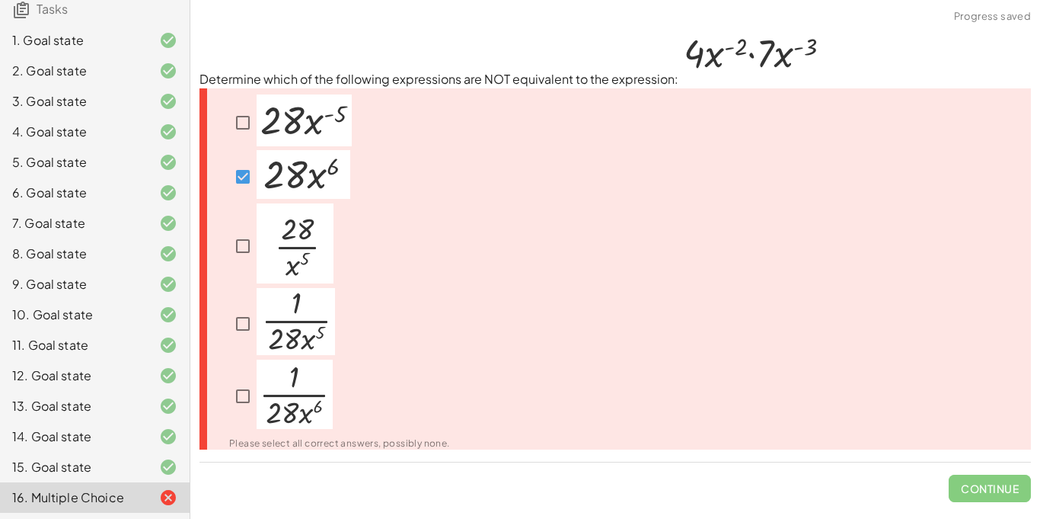
click at [1000, 475] on span "Continue" at bounding box center [990, 482] width 82 height 40
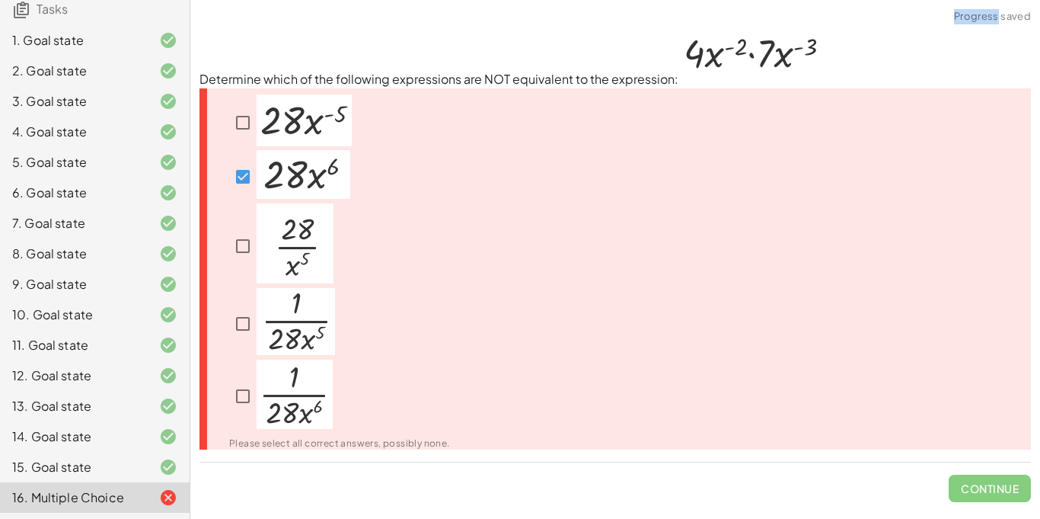
click at [1000, 475] on span "Continue" at bounding box center [990, 482] width 82 height 40
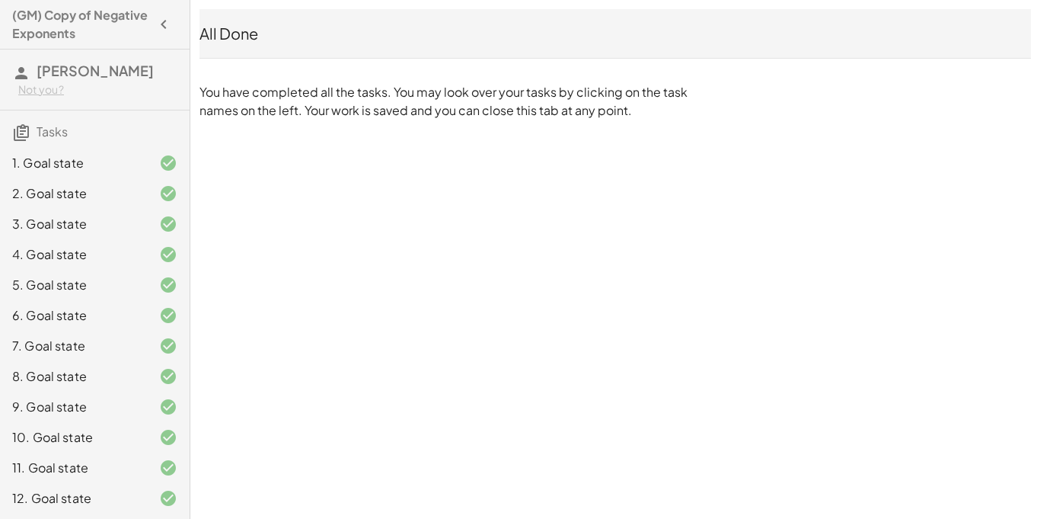
scroll to position [142, 0]
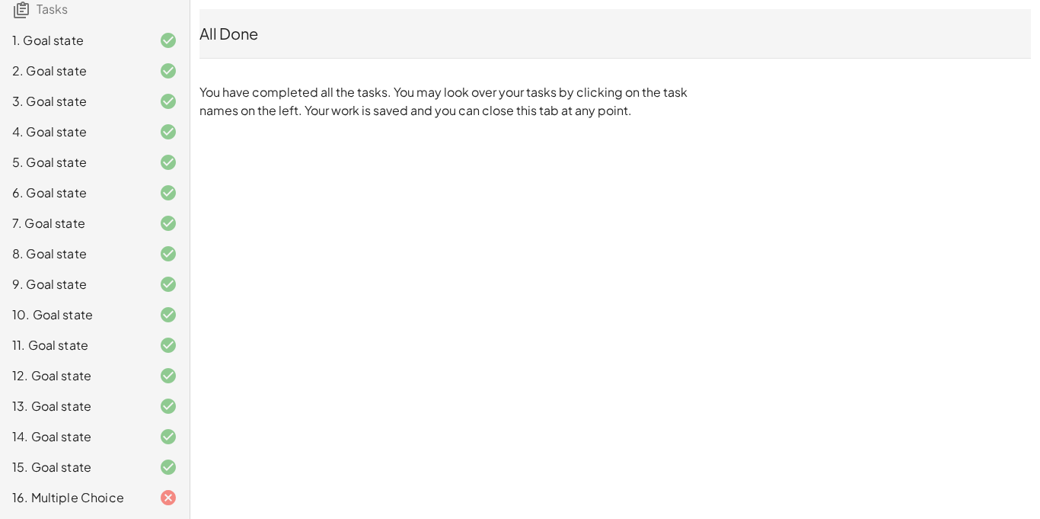
click at [162, 498] on icon at bounding box center [168, 497] width 18 height 18
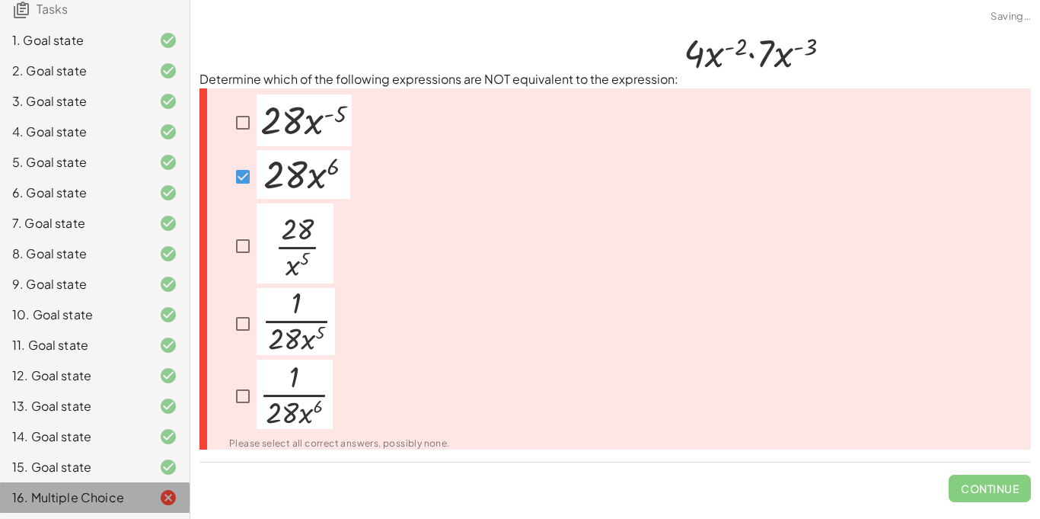
click at [162, 498] on icon at bounding box center [168, 497] width 18 height 18
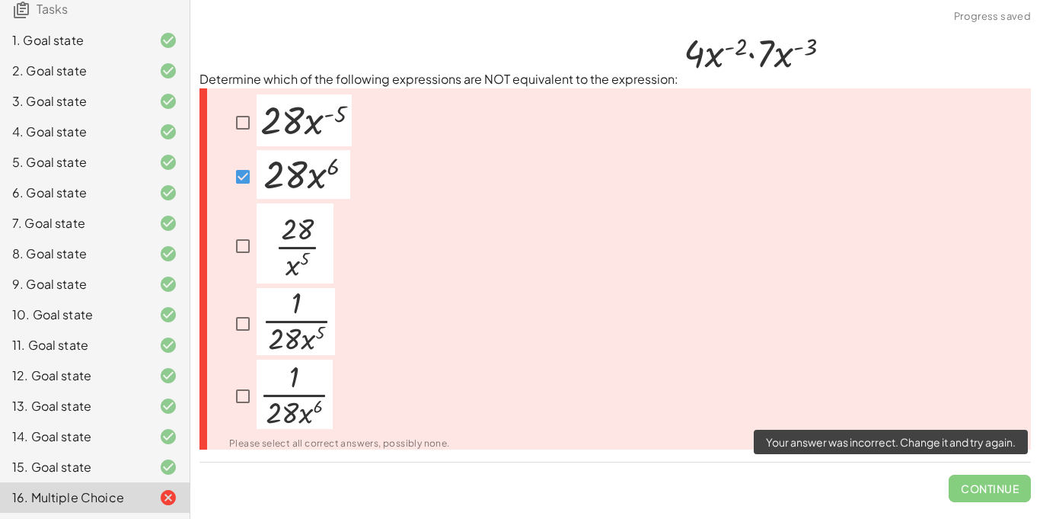
click at [996, 487] on span "Continue" at bounding box center [990, 482] width 82 height 40
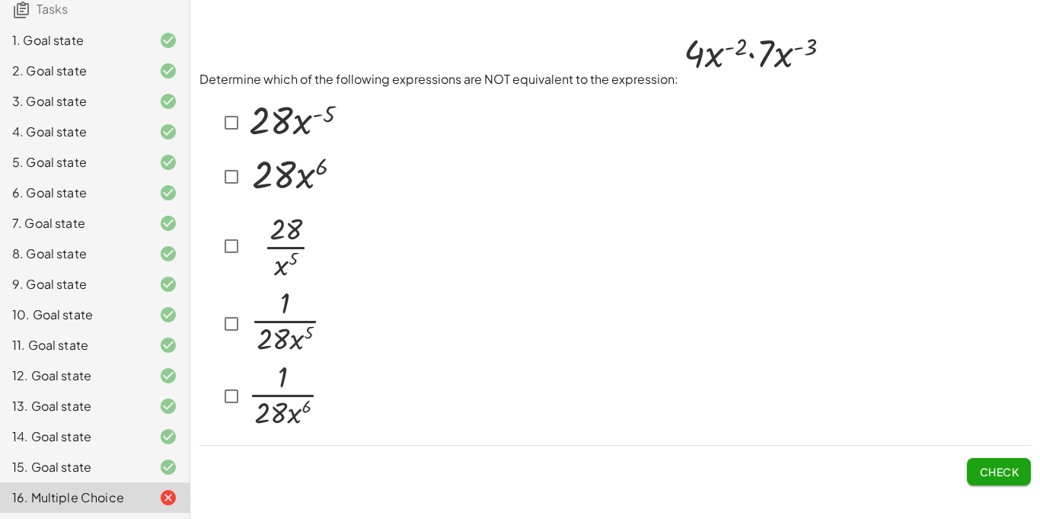
click at [256, 177] on img at bounding box center [292, 174] width 94 height 49
click at [1006, 468] on span "Check" at bounding box center [999, 472] width 40 height 14
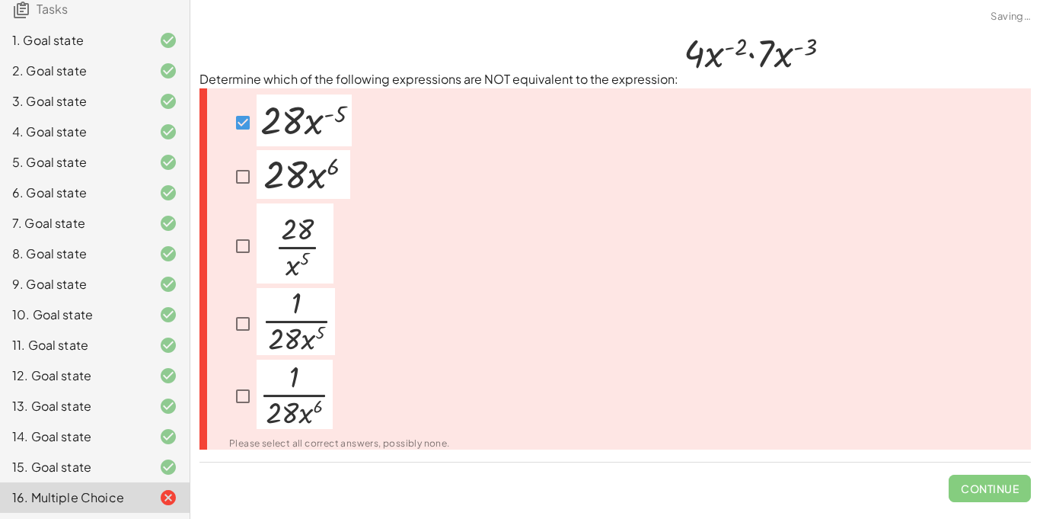
click at [1006, 470] on span "Continue" at bounding box center [990, 482] width 82 height 40
